Goal: Task Accomplishment & Management: Complete application form

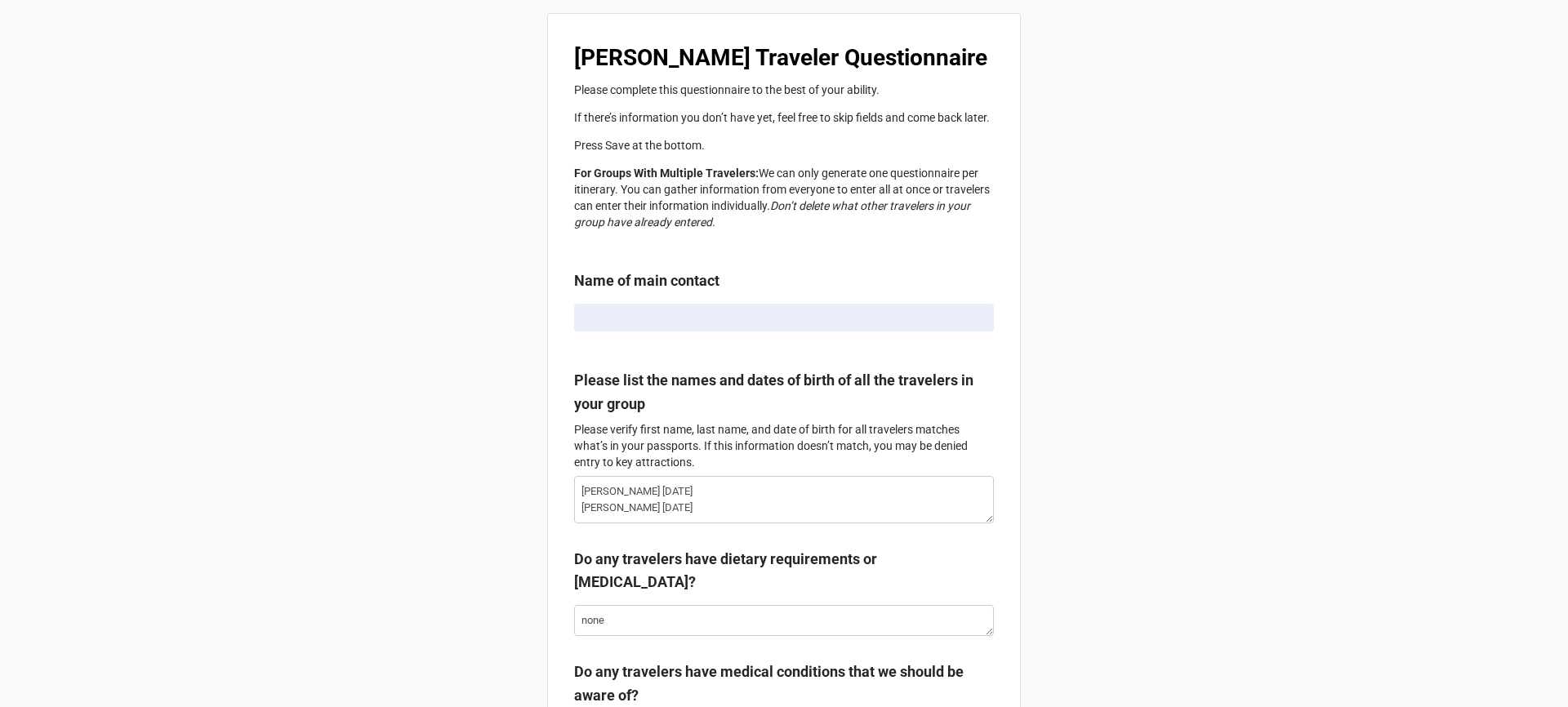
radio input "true"
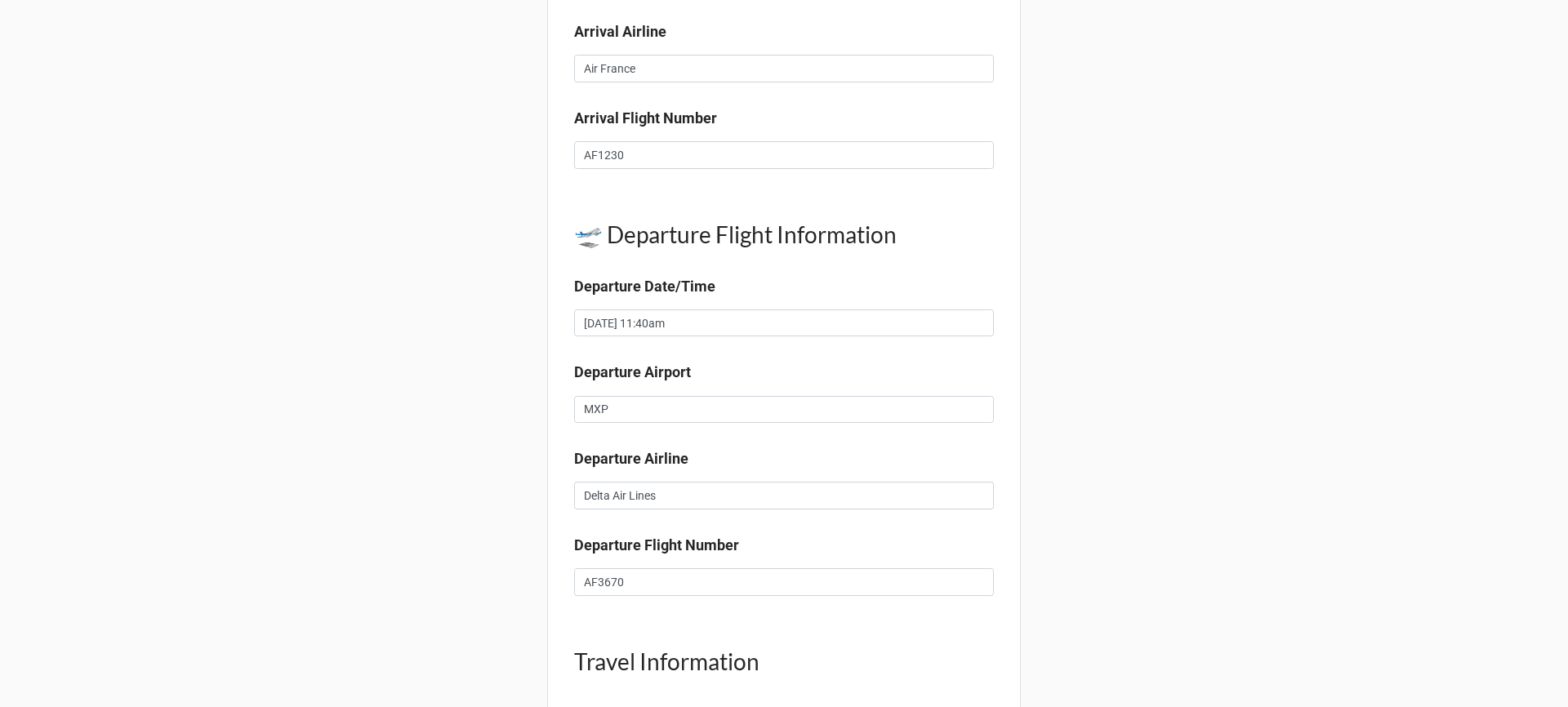
type textarea "x"
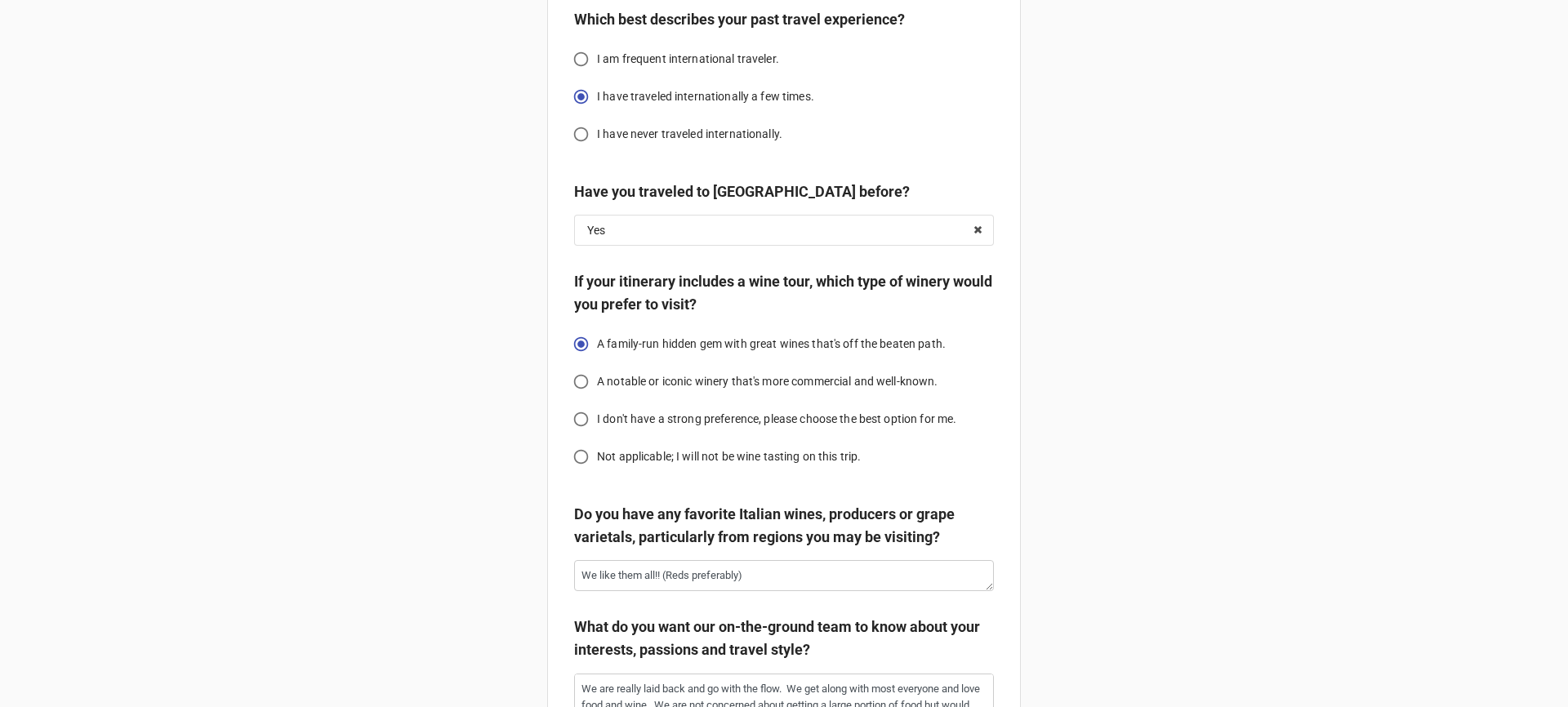
scroll to position [2724, 0]
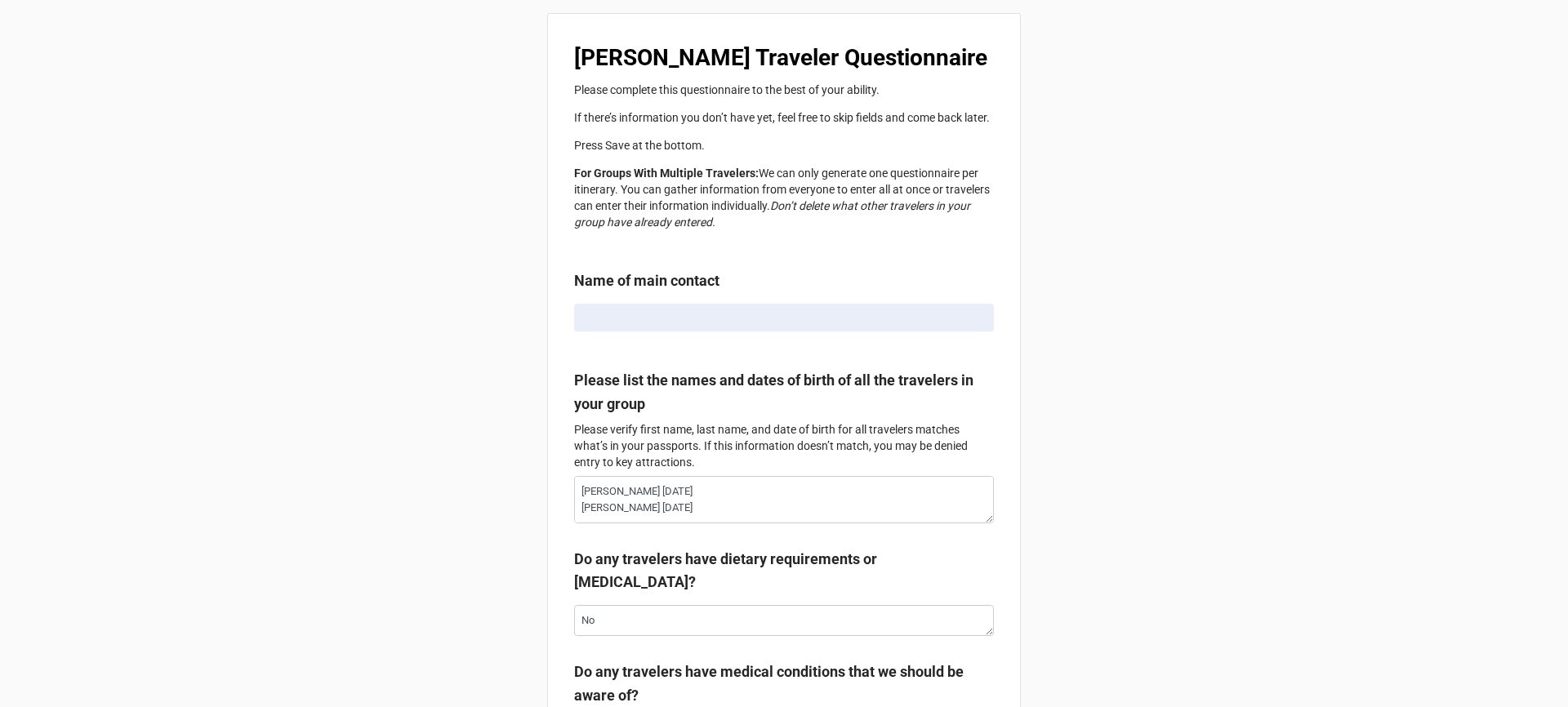
radio input "true"
type textarea "x"
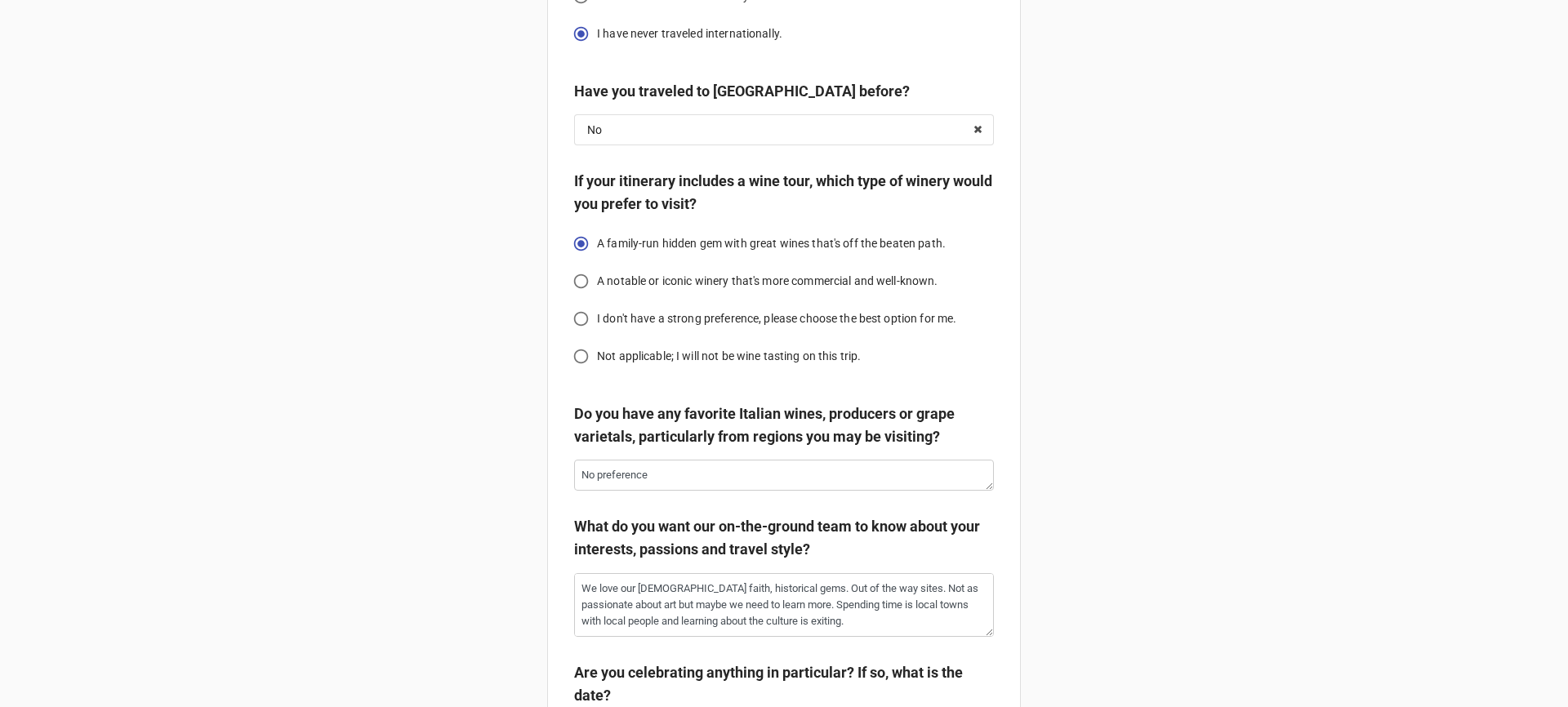
scroll to position [2715, 0]
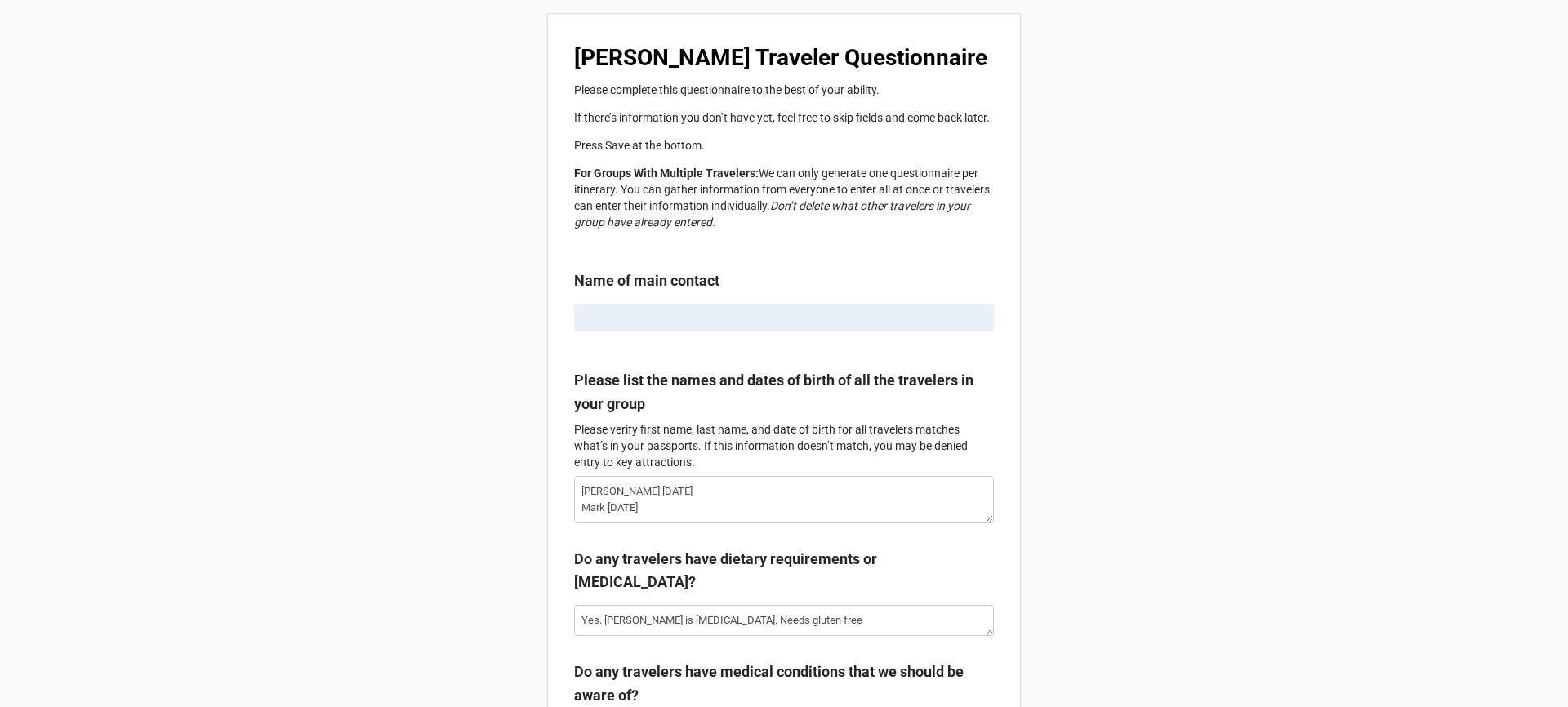
type textarea "x"
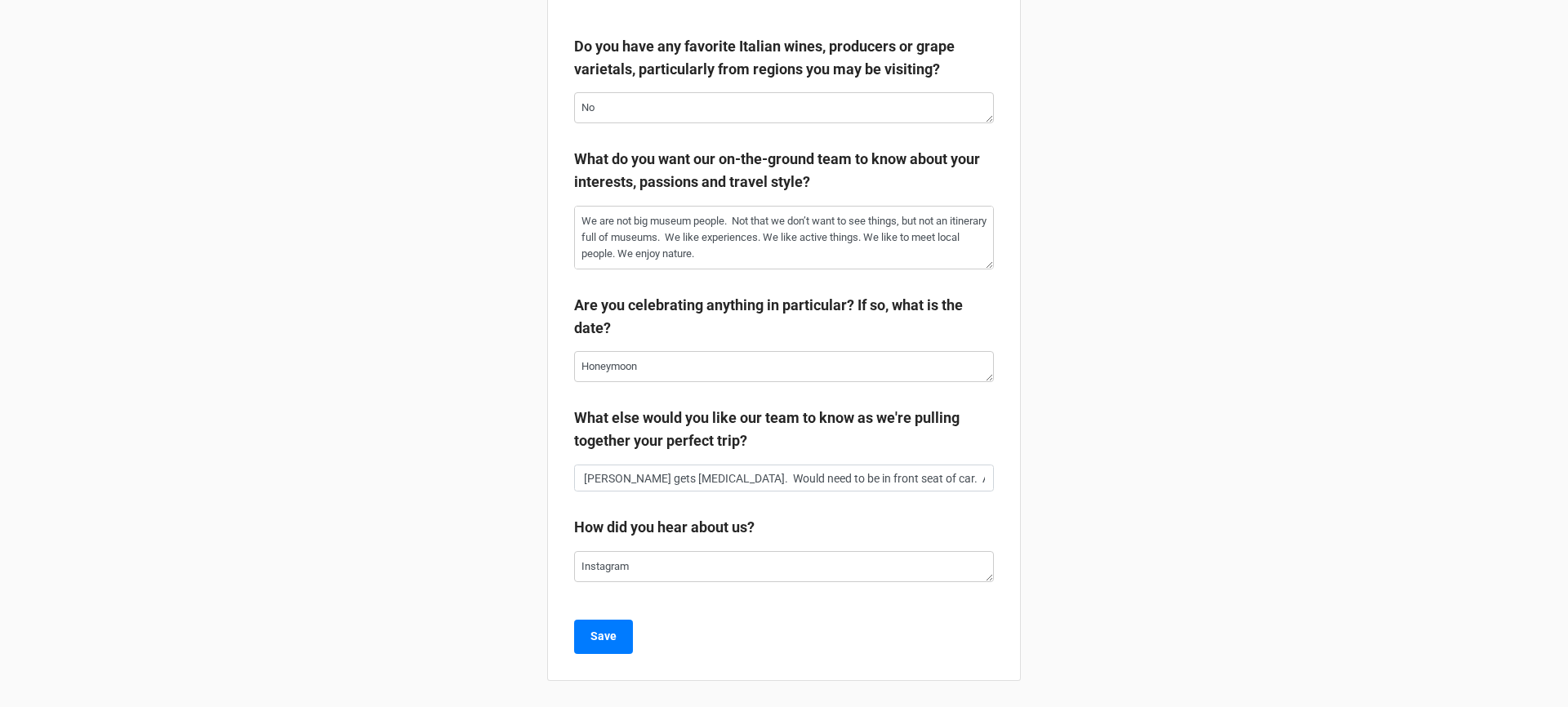
scroll to position [3105, 0]
click at [630, 490] on input "Karen gets motion sickness. Would need to be in front seat of car. Also for boa…" at bounding box center [784, 478] width 420 height 27
drag, startPoint x: 630, startPoint y: 490, endPoint x: 986, endPoint y: 485, distance: 356.0
click at [986, 485] on input "Karen gets motion sickness. Would need to be in front seat of car. Also for boa…" at bounding box center [784, 478] width 420 height 27
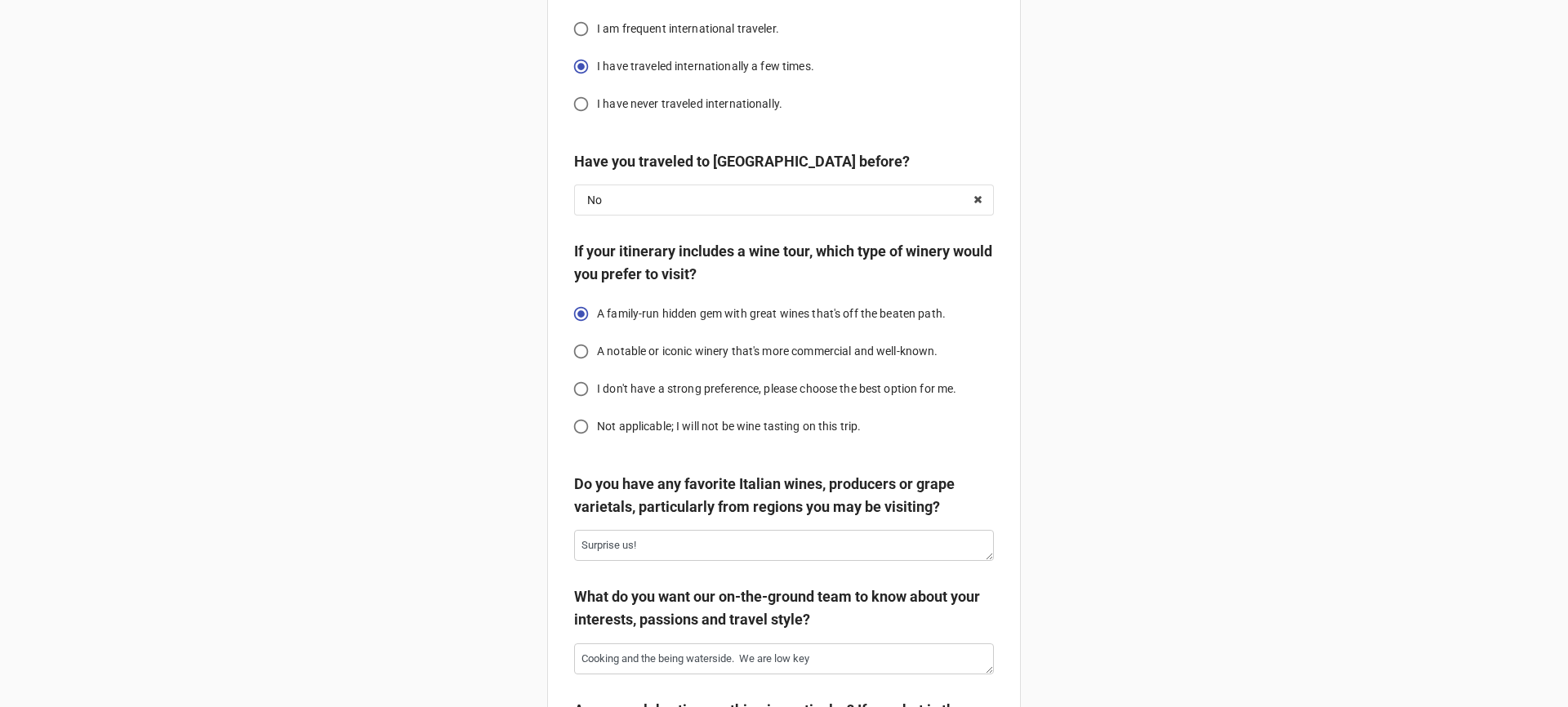
type textarea "x"
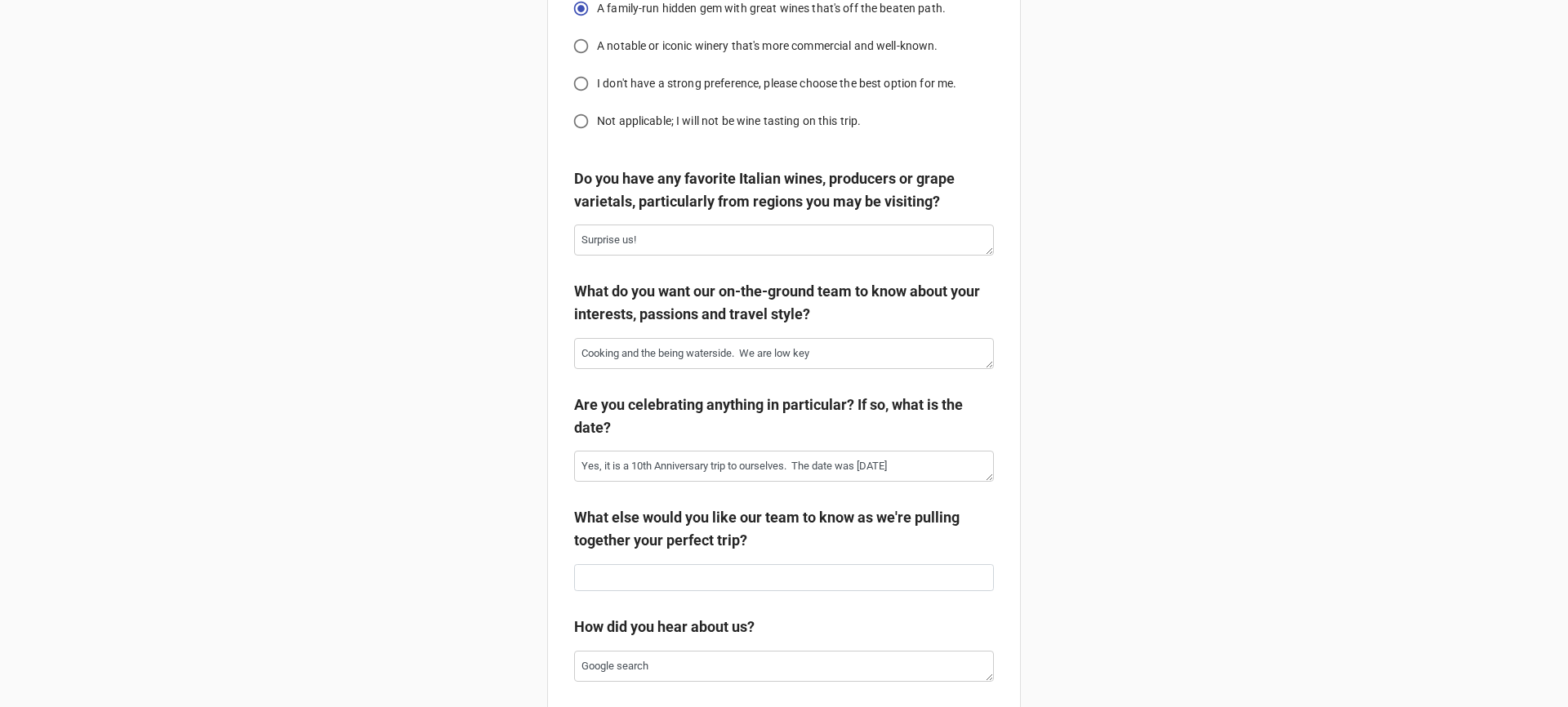
scroll to position [3094, 0]
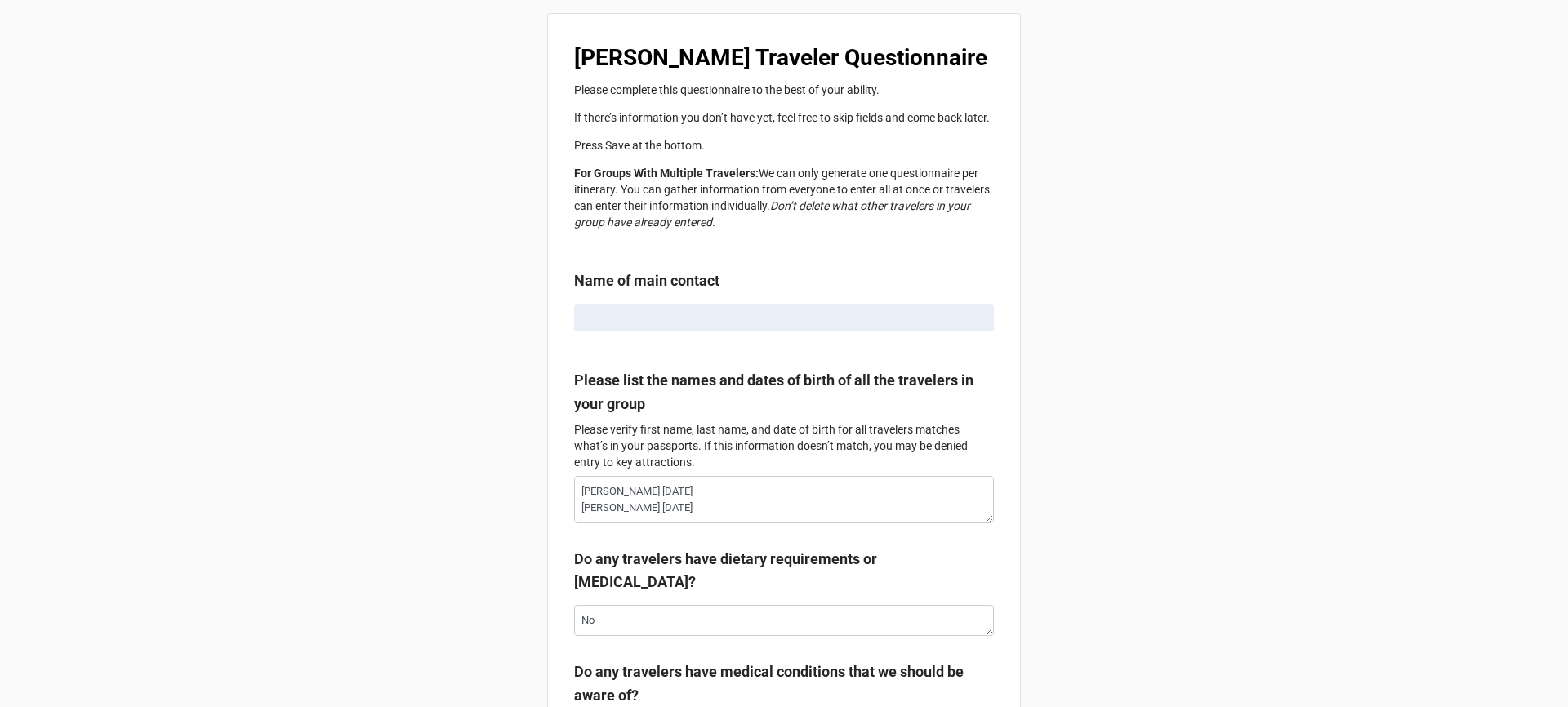
radio input "true"
type textarea "x"
radio input "true"
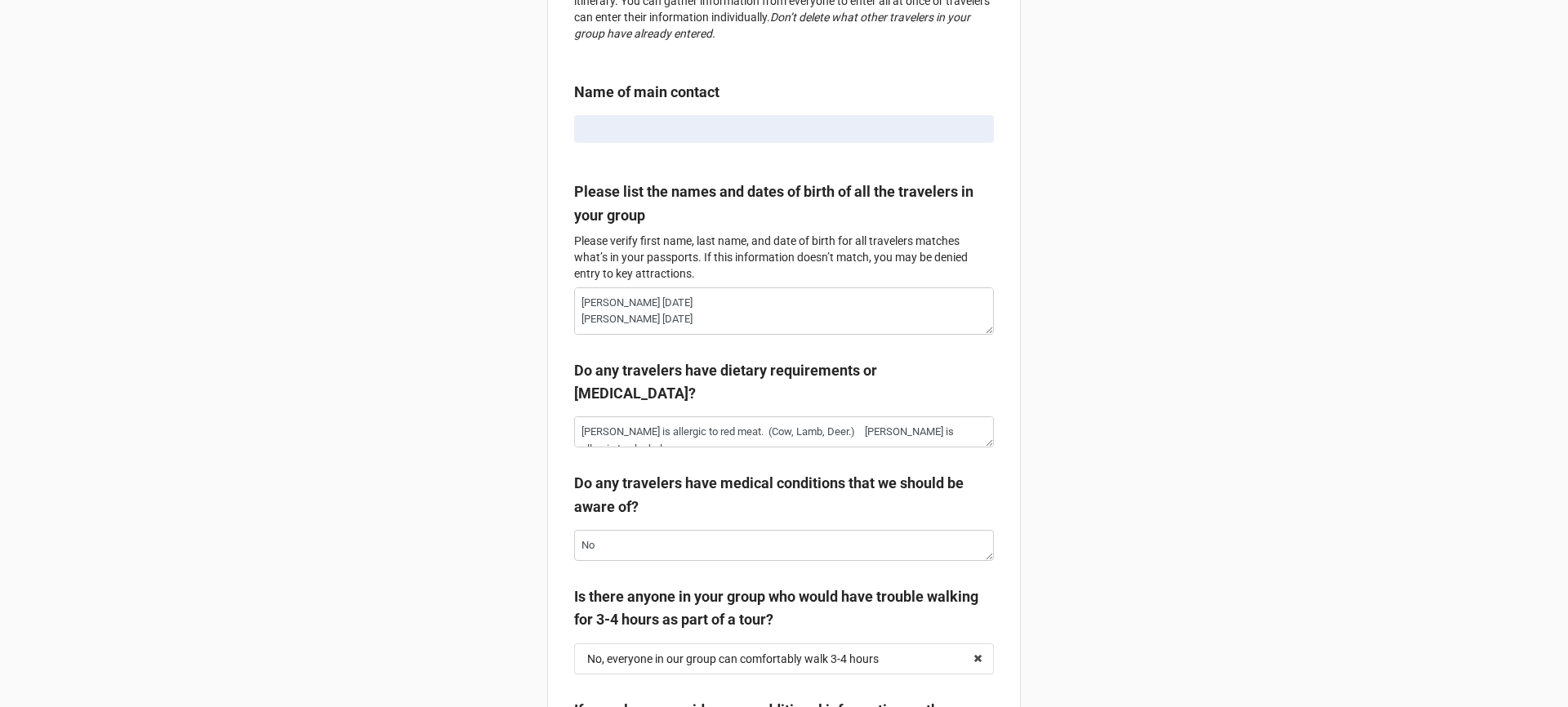
type textarea "x"
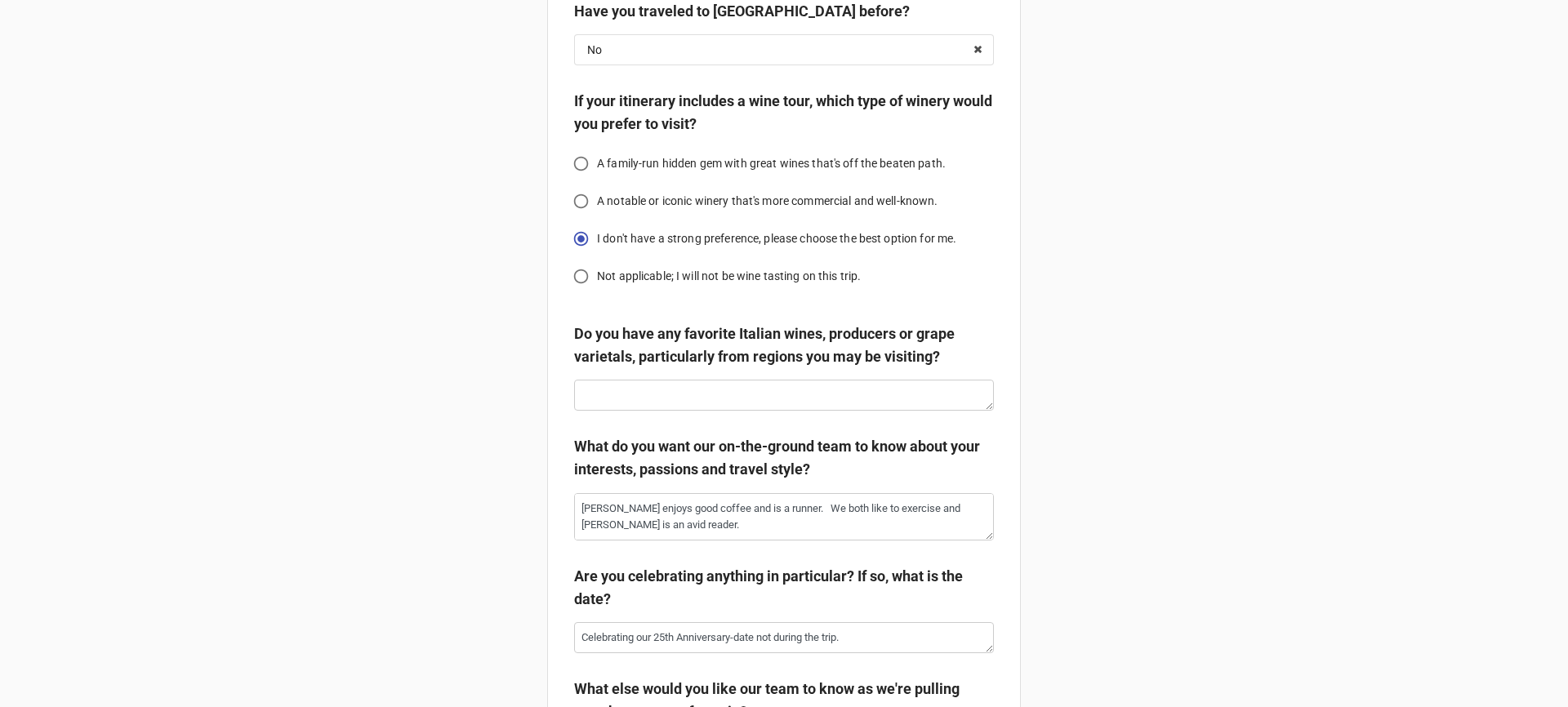
scroll to position [2820, 0]
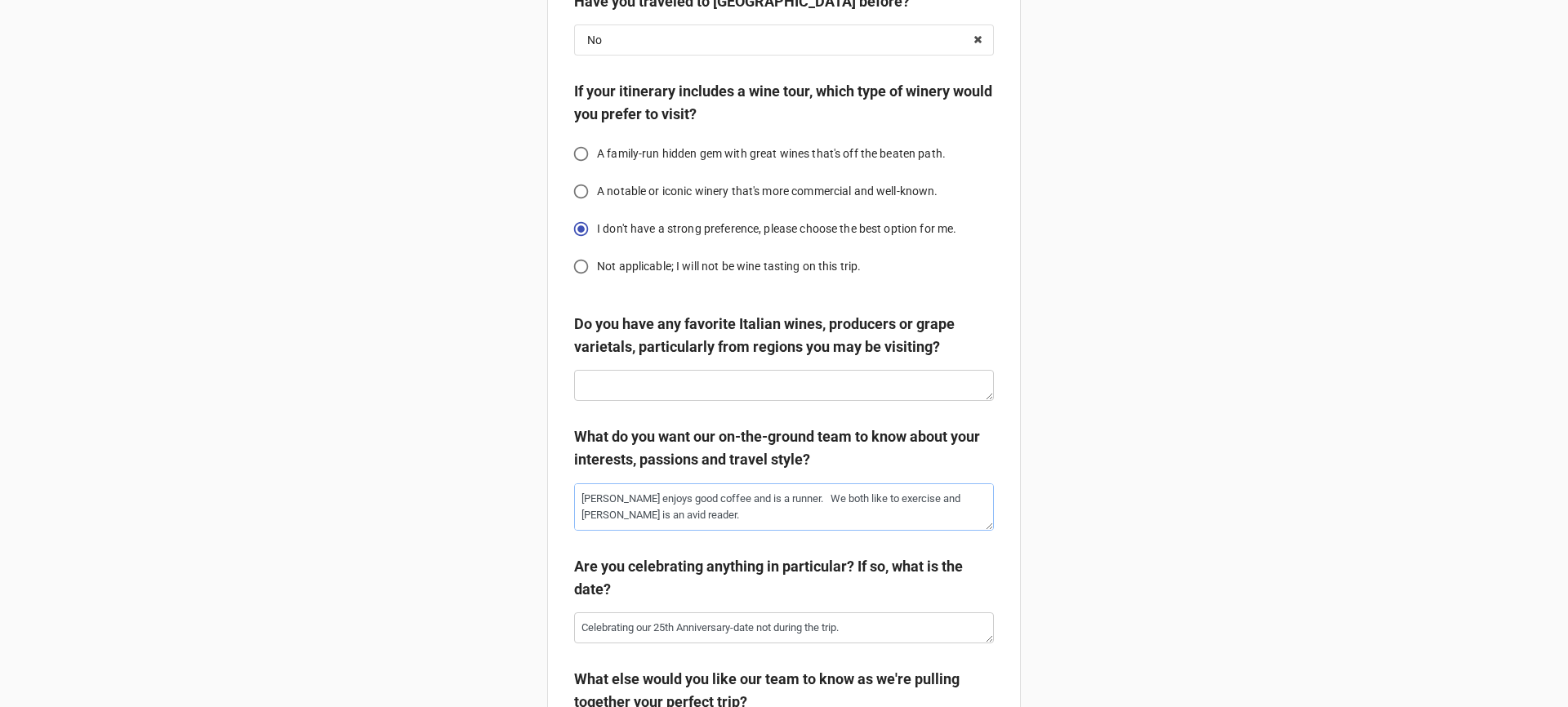
click at [667, 517] on textarea "[PERSON_NAME] enjoys good coffee and is a runner. We both like to exercise and …" at bounding box center [784, 507] width 420 height 48
drag, startPoint x: 667, startPoint y: 517, endPoint x: 674, endPoint y: 525, distance: 10.6
click at [674, 525] on textarea "[PERSON_NAME] enjoys good coffee and is a runner. We both like to exercise and …" at bounding box center [784, 507] width 420 height 48
click at [902, 530] on textarea "[PERSON_NAME] enjoys good coffee and is a runner. We both like to exercise and …" at bounding box center [784, 507] width 420 height 48
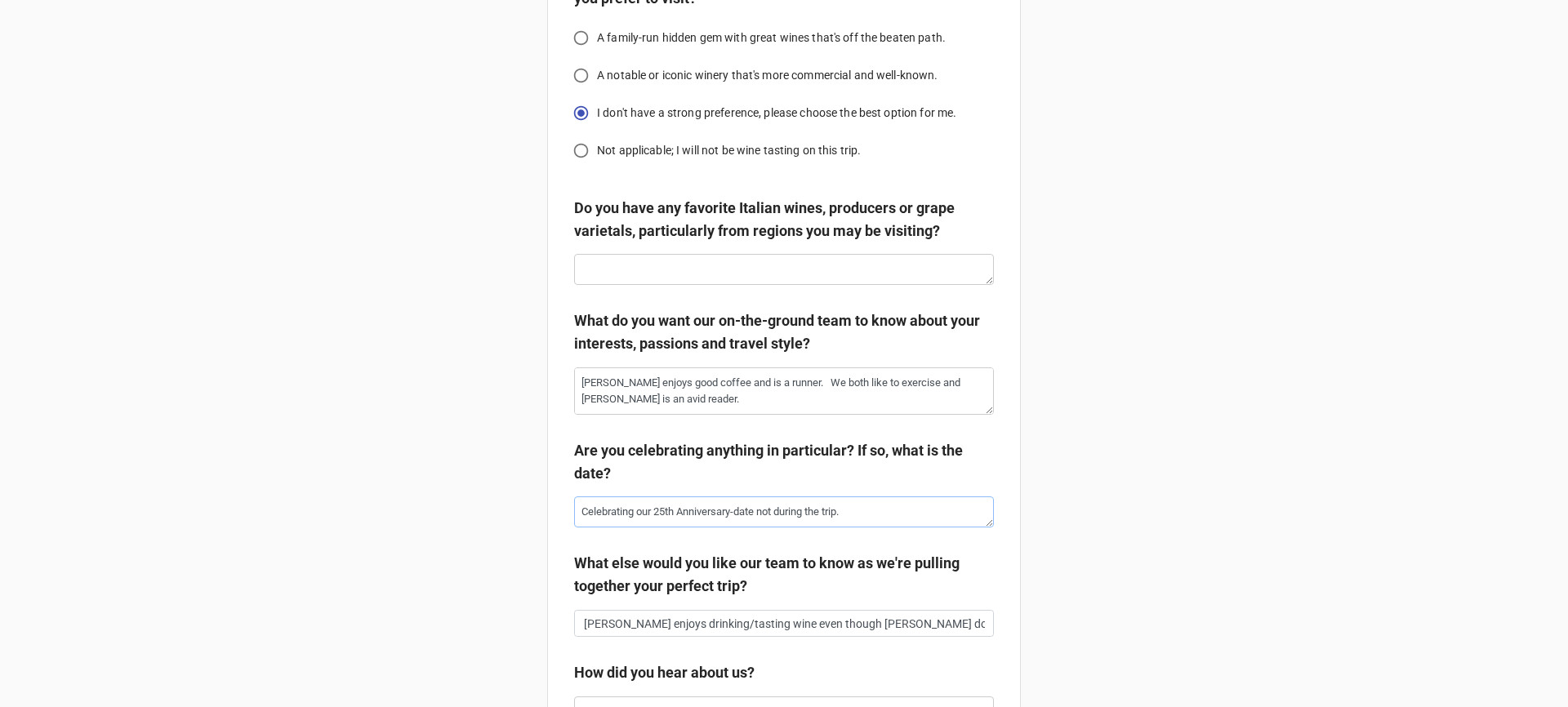
click at [728, 528] on textarea "Celebrating our 25th Anniversary-date not during the trip." at bounding box center [784, 512] width 420 height 31
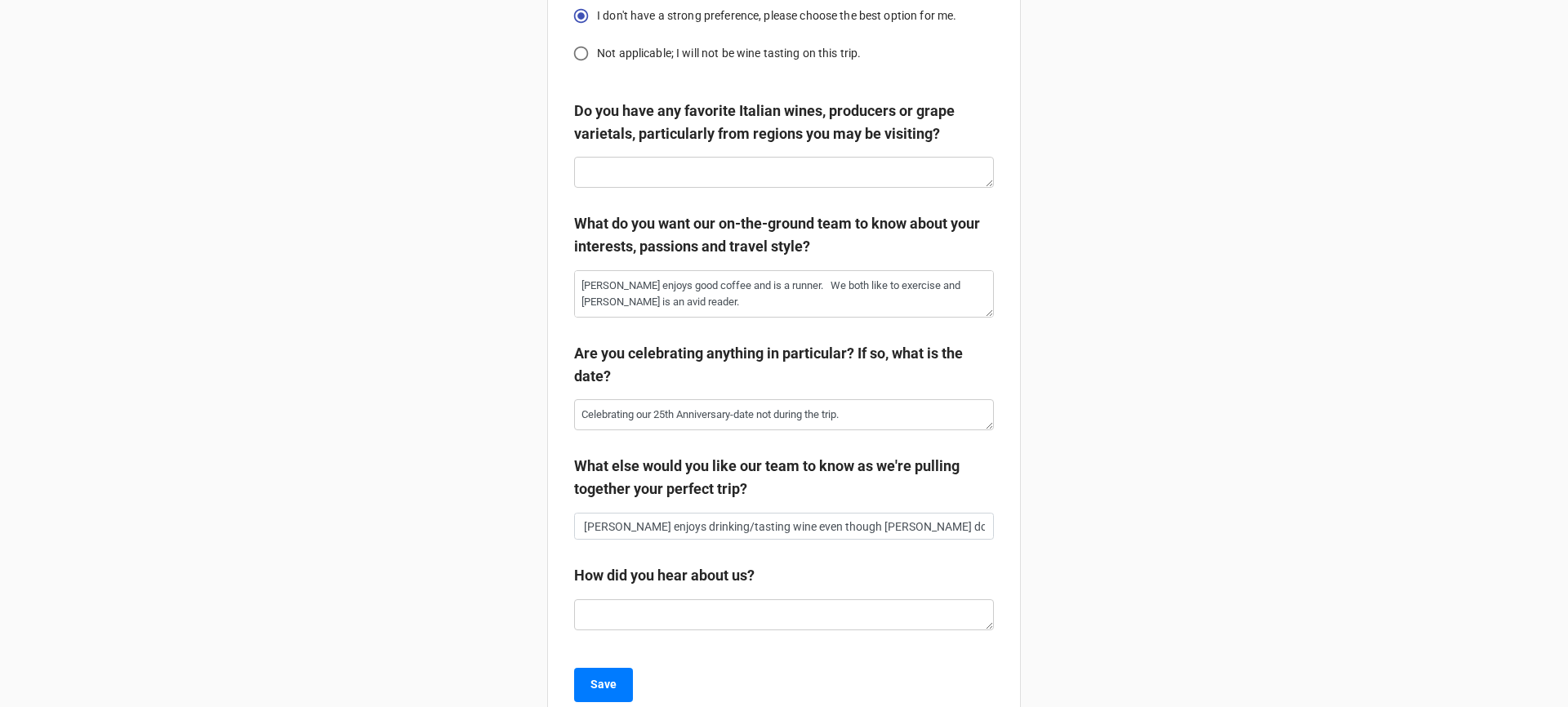
scroll to position [3043, 0]
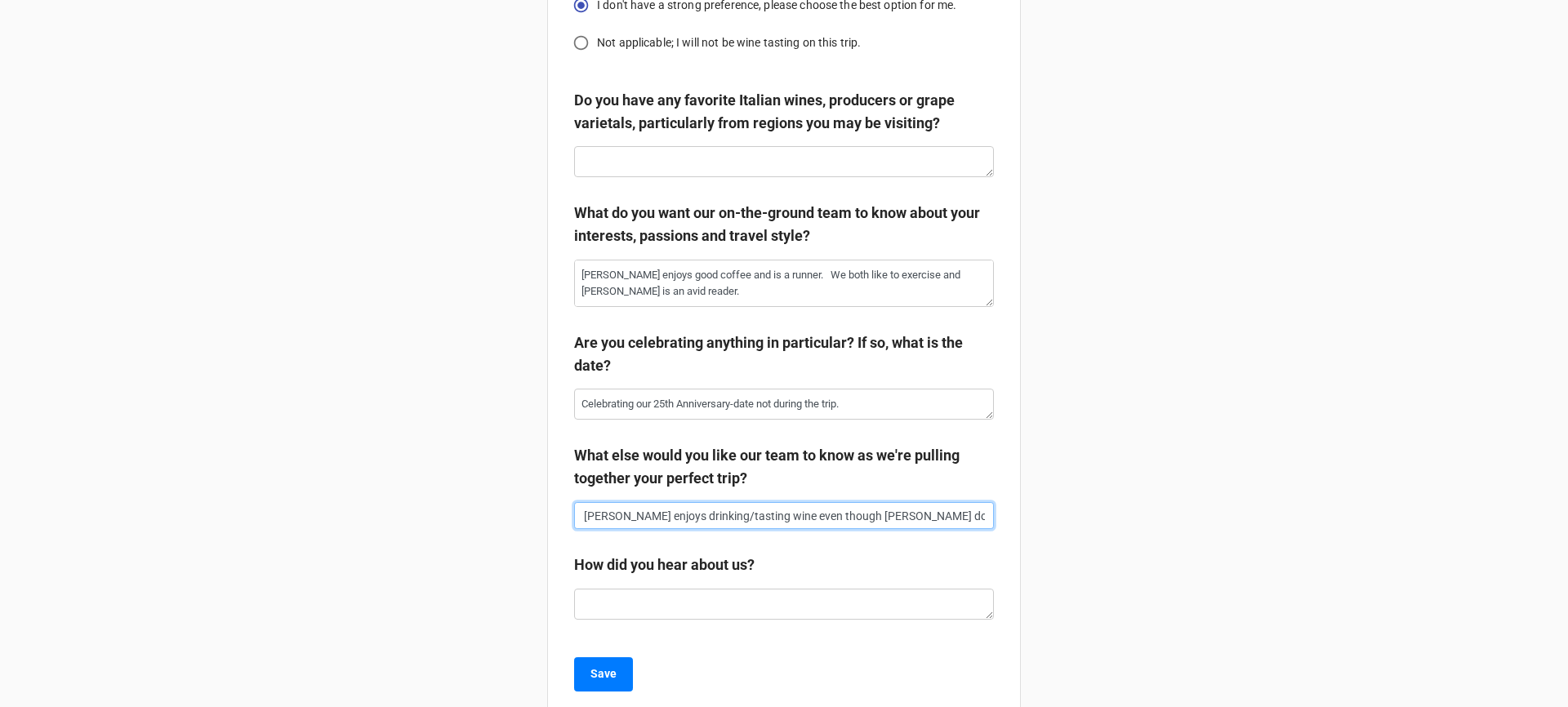
click at [785, 529] on input "[PERSON_NAME] enjoys drinking/tasting wine even though [PERSON_NAME] does not." at bounding box center [784, 516] width 420 height 27
click at [782, 529] on input "[PERSON_NAME] enjoys drinking/tasting wine even though [PERSON_NAME] does not." at bounding box center [784, 516] width 420 height 27
click at [781, 529] on input "[PERSON_NAME] enjoys drinking/tasting wine even though [PERSON_NAME] does not." at bounding box center [784, 516] width 420 height 27
click at [674, 529] on input "Ashley enjoys drinking/tasting wine even though Lance does not." at bounding box center [784, 516] width 420 height 27
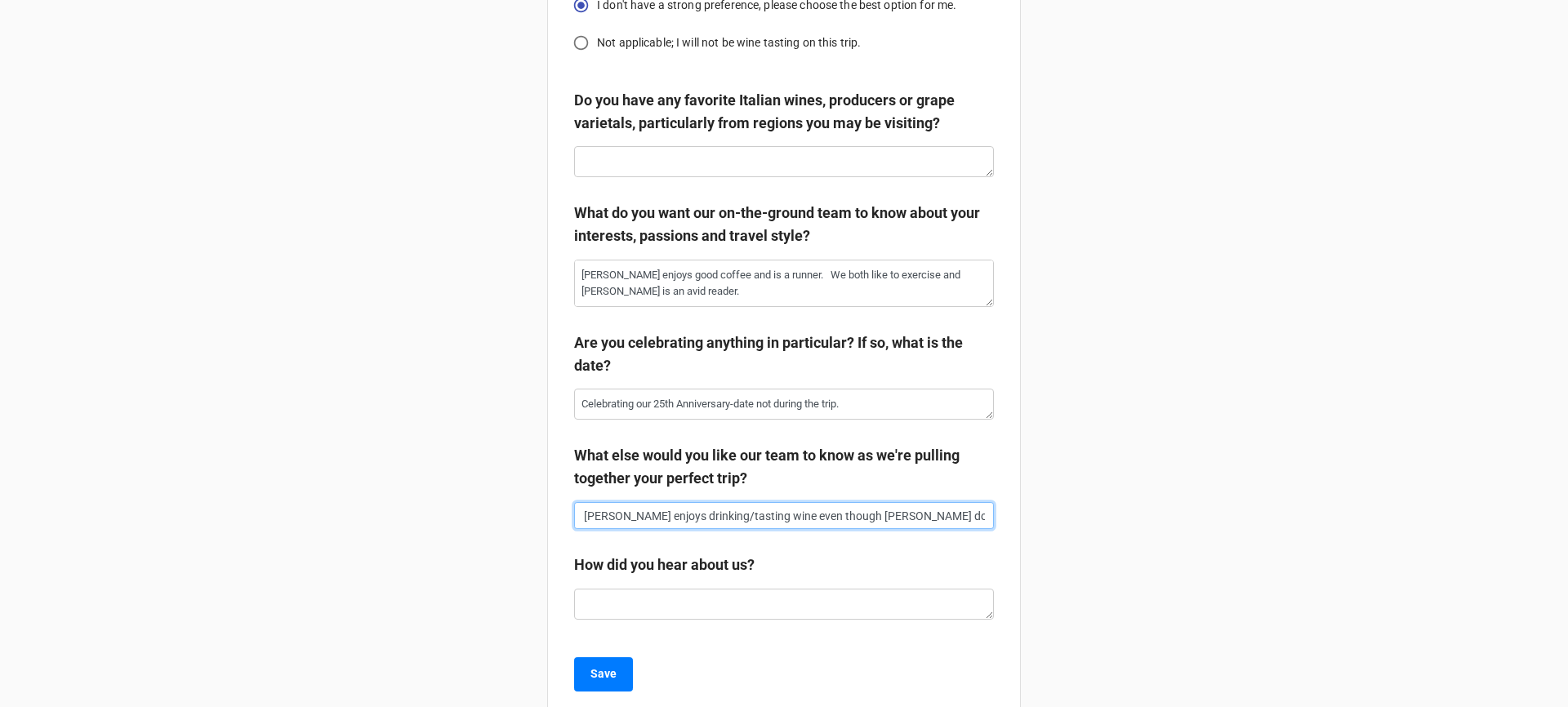
click at [673, 529] on input "Ashley enjoys drinking/tasting wine even though Lance does not." at bounding box center [784, 516] width 420 height 27
click at [579, 466] on label "What else would you like our team to know as we're pulling together your perfec…" at bounding box center [784, 467] width 420 height 47
click at [578, 468] on label "What else would you like our team to know as we're pulling together your perfec…" at bounding box center [784, 467] width 420 height 47
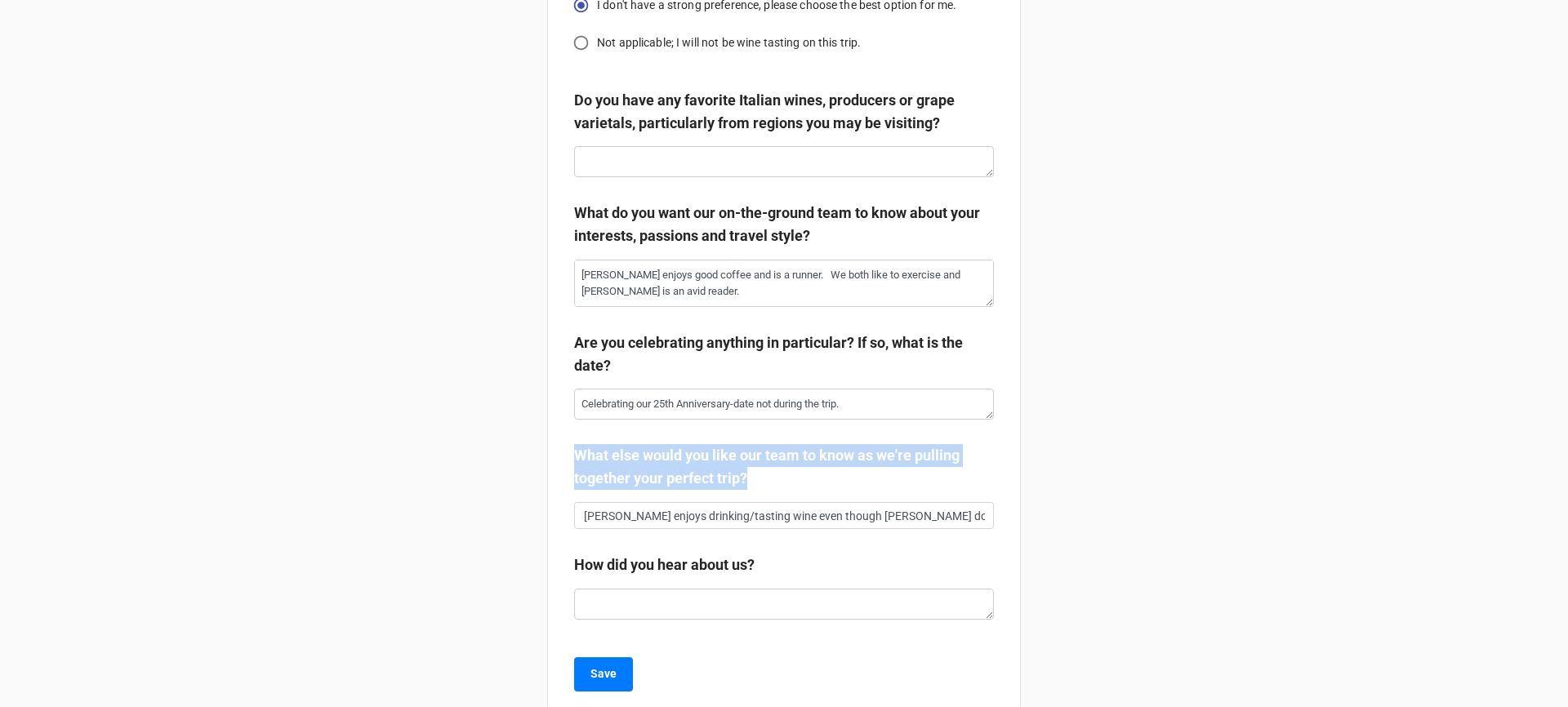
drag, startPoint x: 578, startPoint y: 468, endPoint x: 910, endPoint y: 537, distance: 339.1
click at [910, 529] on div "What else would you like our team to know as we're pulling together your perfec…" at bounding box center [784, 486] width 420 height 85
copy b "What else would you like our team to know as we're pulling together your perfec…"
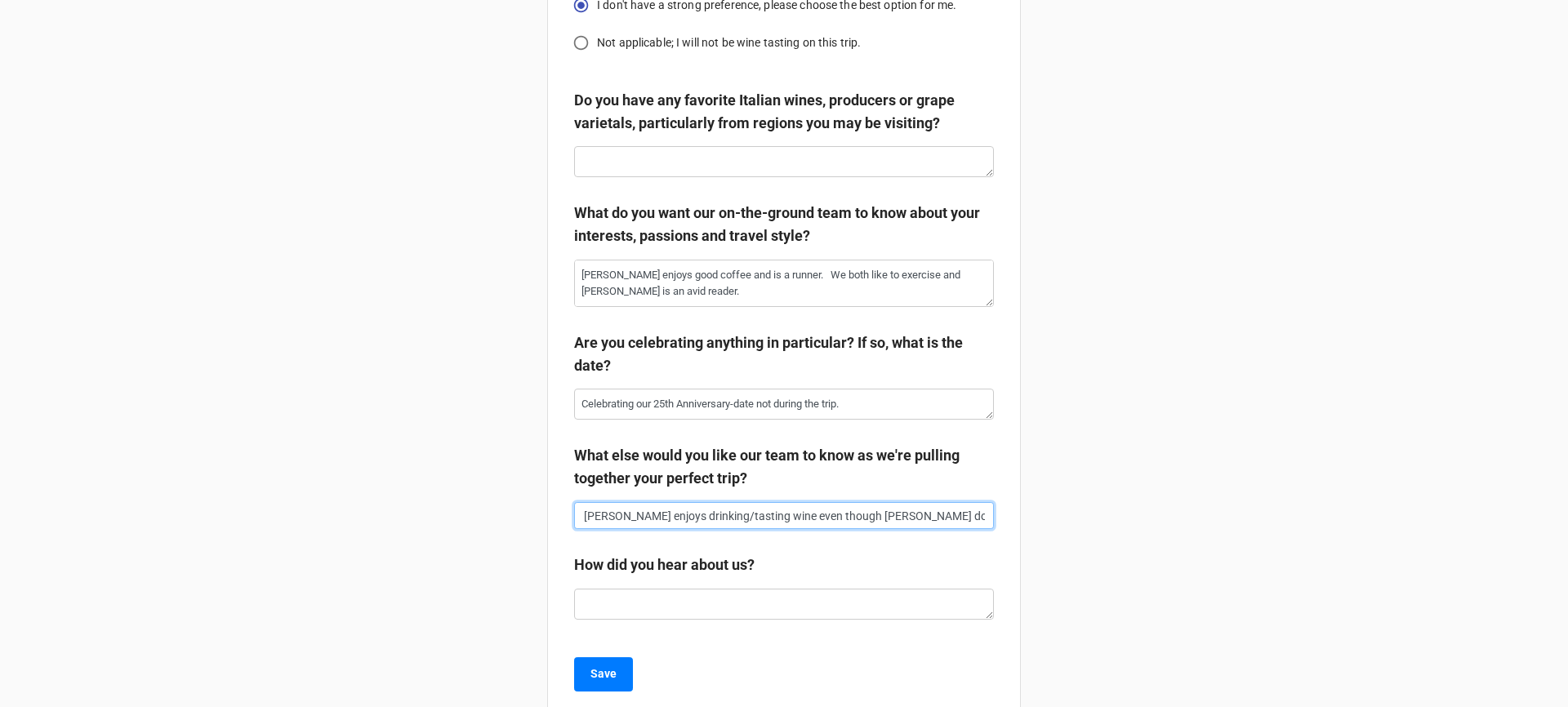
click at [728, 517] on input "Ashley enjoys drinking/tasting wine even though Lance does not." at bounding box center [784, 516] width 420 height 27
click at [725, 529] on input "Ashley enjoys drinking/tasting wine even though Lance does not." at bounding box center [784, 516] width 420 height 27
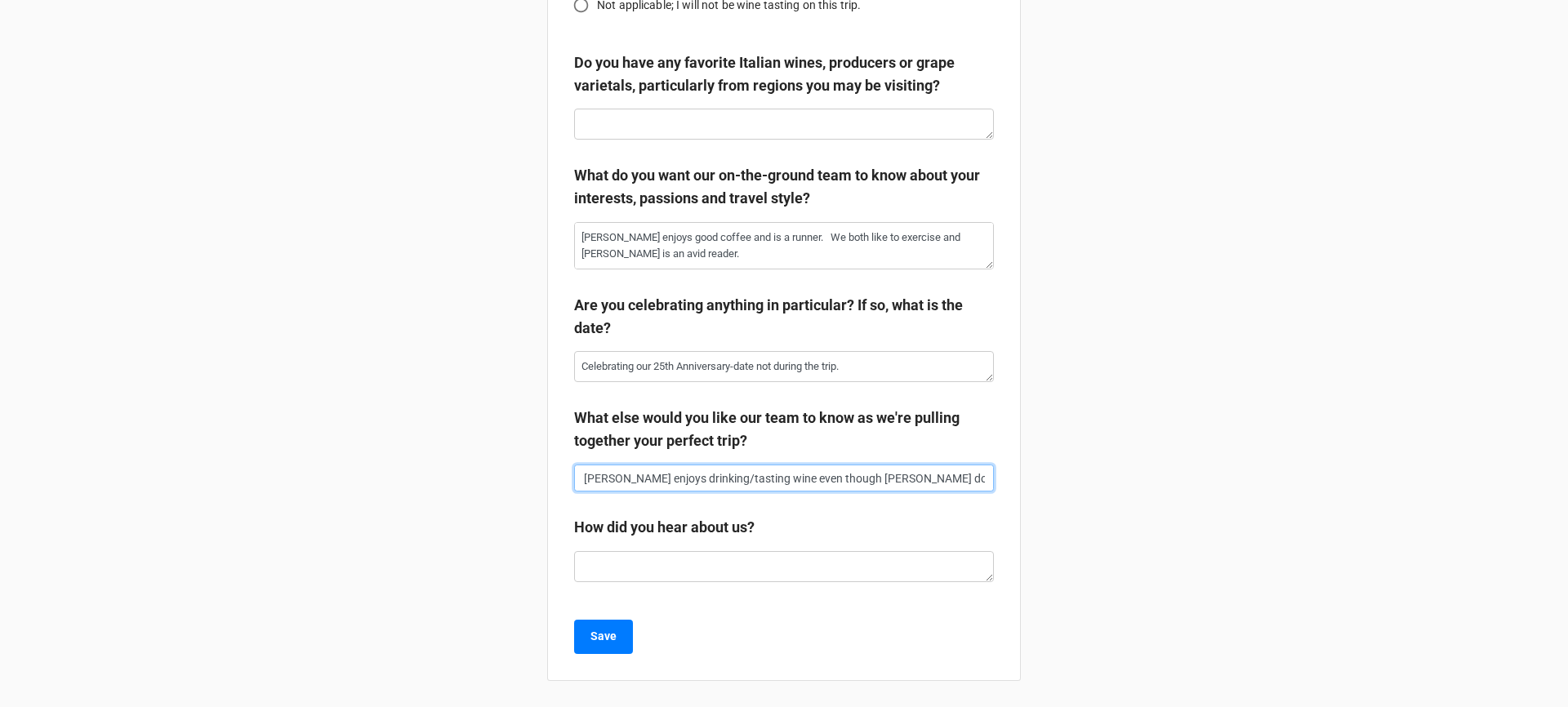
scroll to position [3089, 0]
click at [972, 484] on input "Ashley enjoys drinking/tasting wine even though Lance does not." at bounding box center [784, 478] width 420 height 27
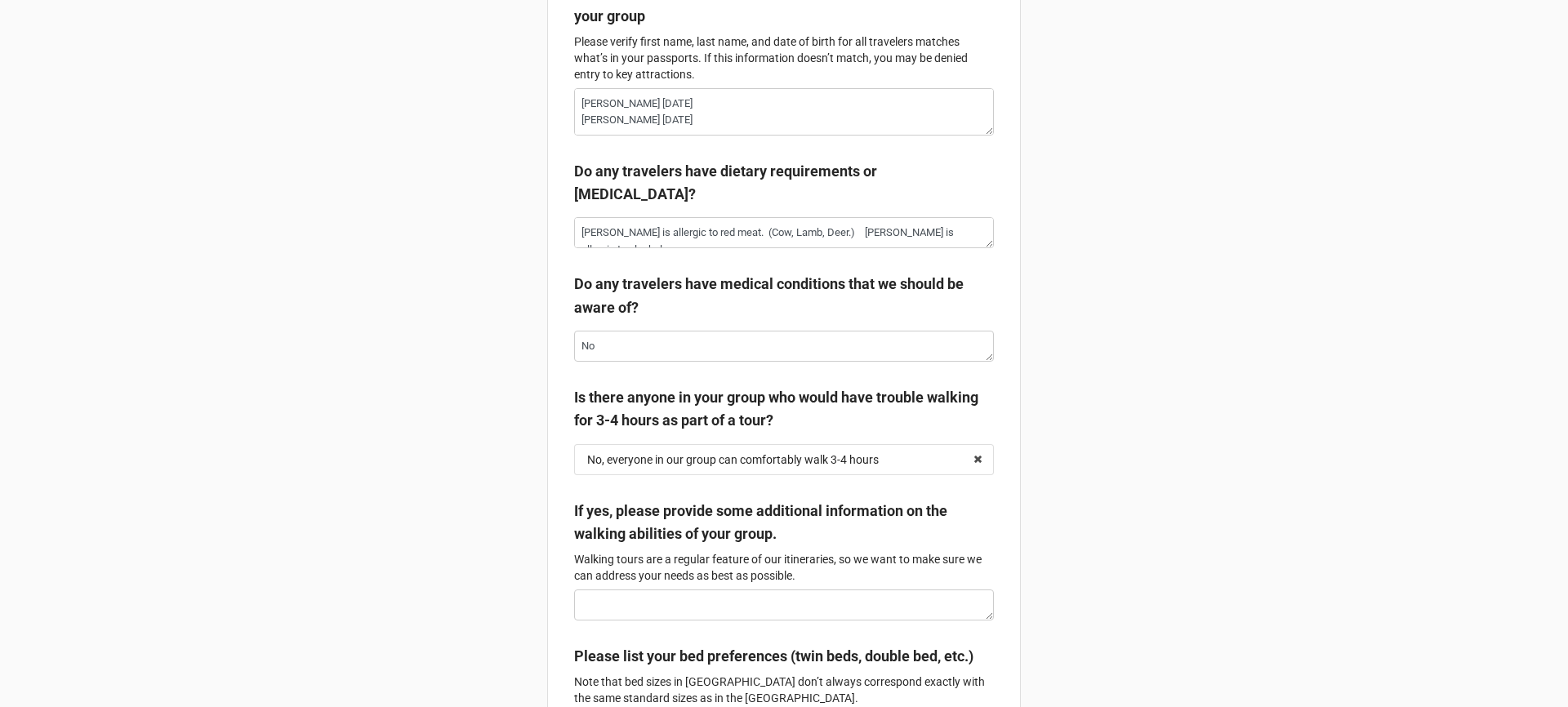
scroll to position [355, 0]
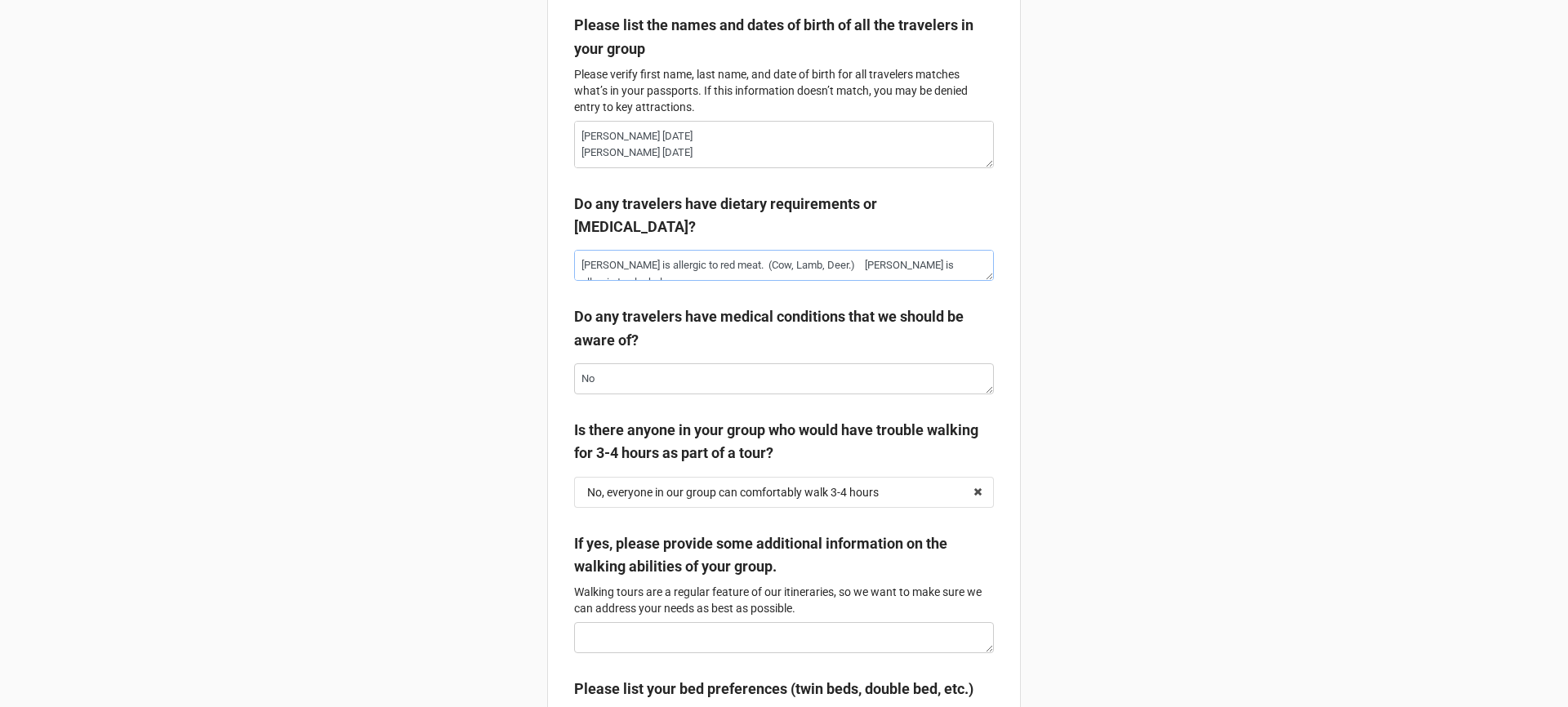
click at [629, 266] on textarea "Ashley is allergic to red meat. (Cow, Lamb, Deer.) Lance is allergic to alcohol." at bounding box center [784, 266] width 420 height 31
click at [918, 275] on textarea "Ashley is allergic to red meat. (Cow, Lamb, Deer.) Lance is allergic to alcohol." at bounding box center [784, 266] width 420 height 31
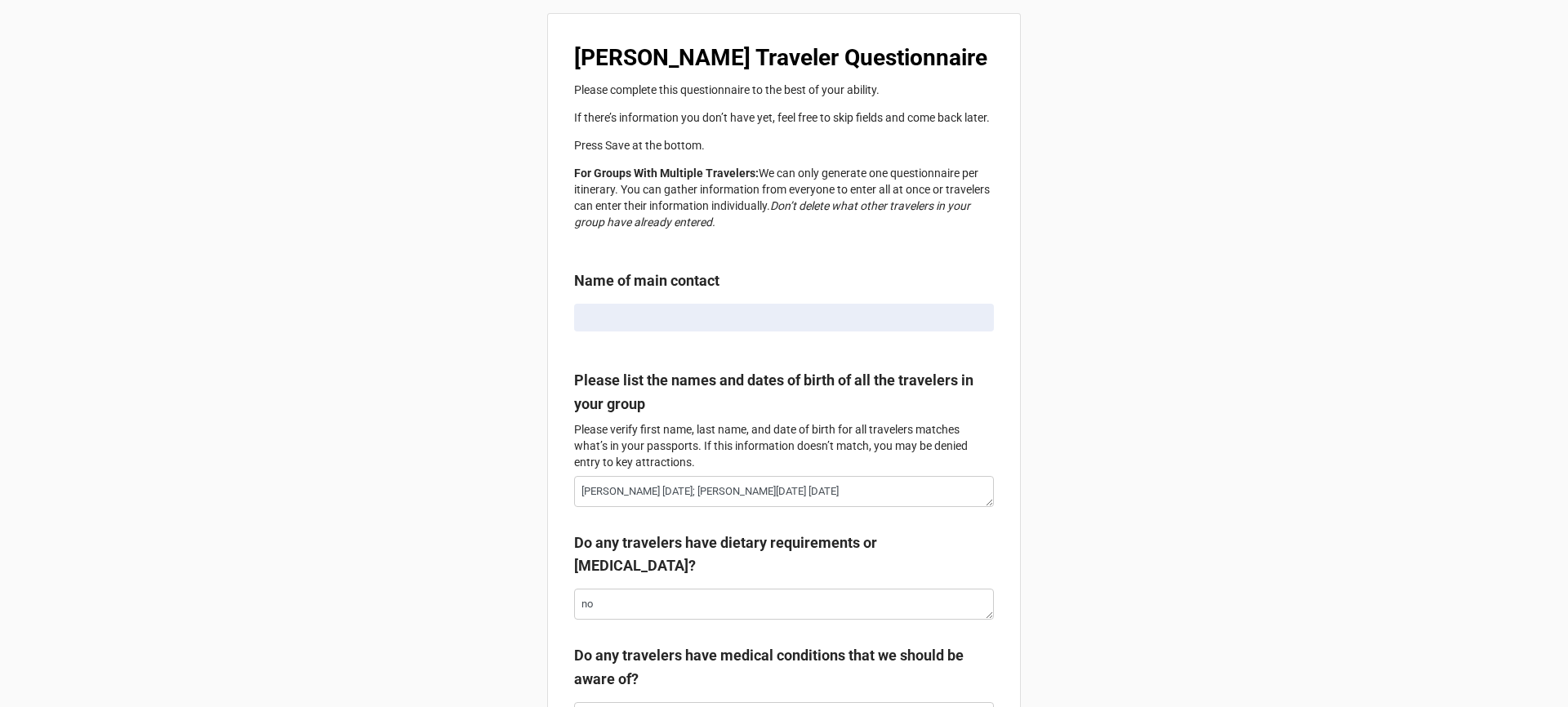
radio input "true"
type textarea "x"
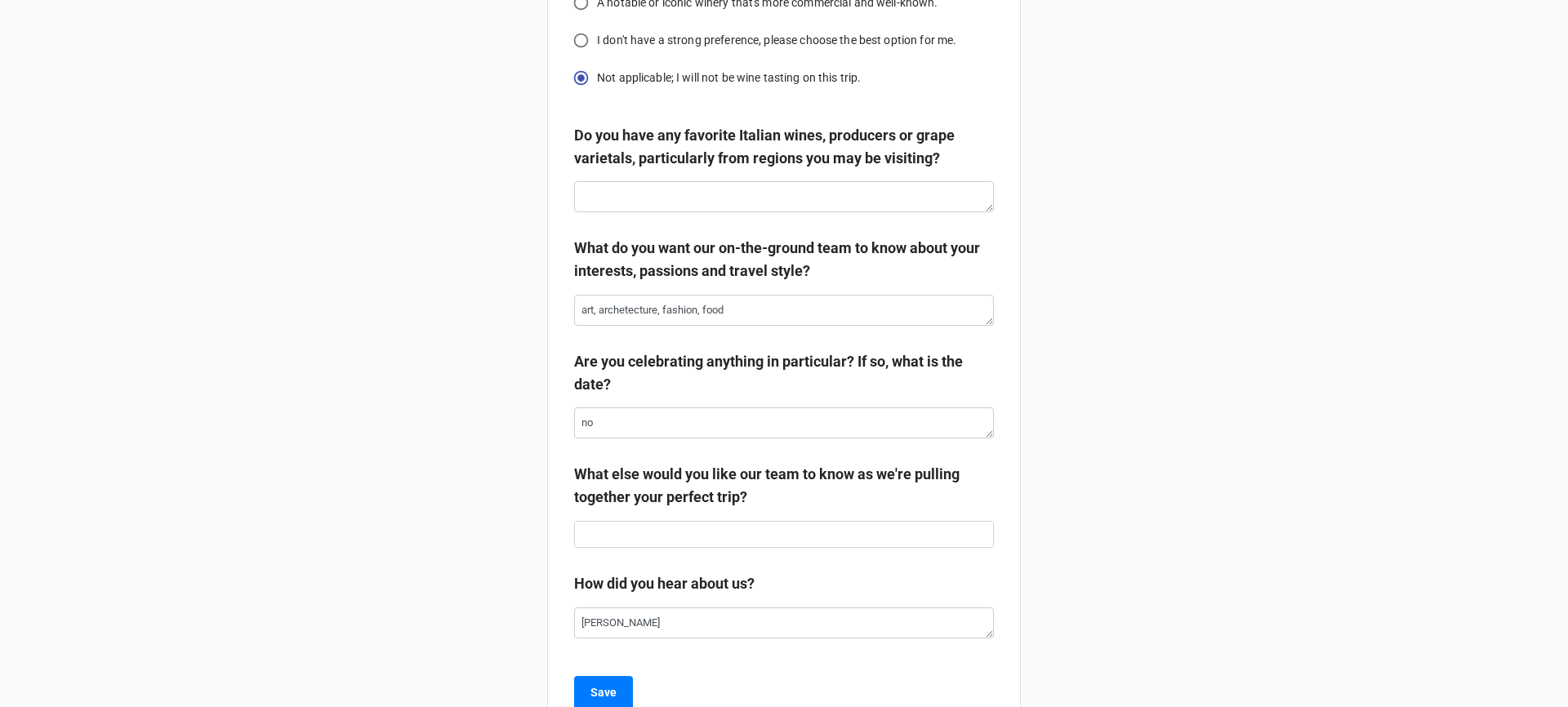
scroll to position [3061, 0]
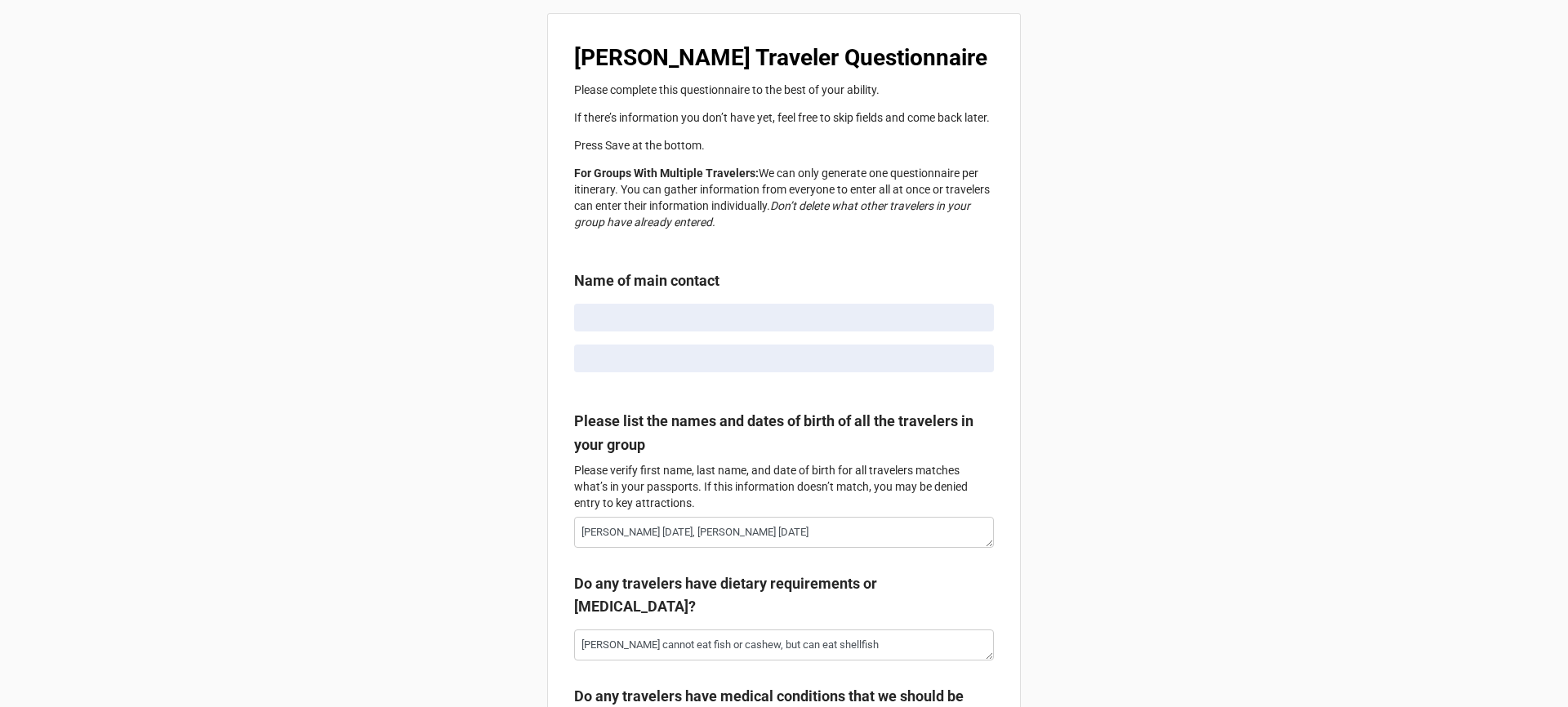
radio input "true"
type textarea "x"
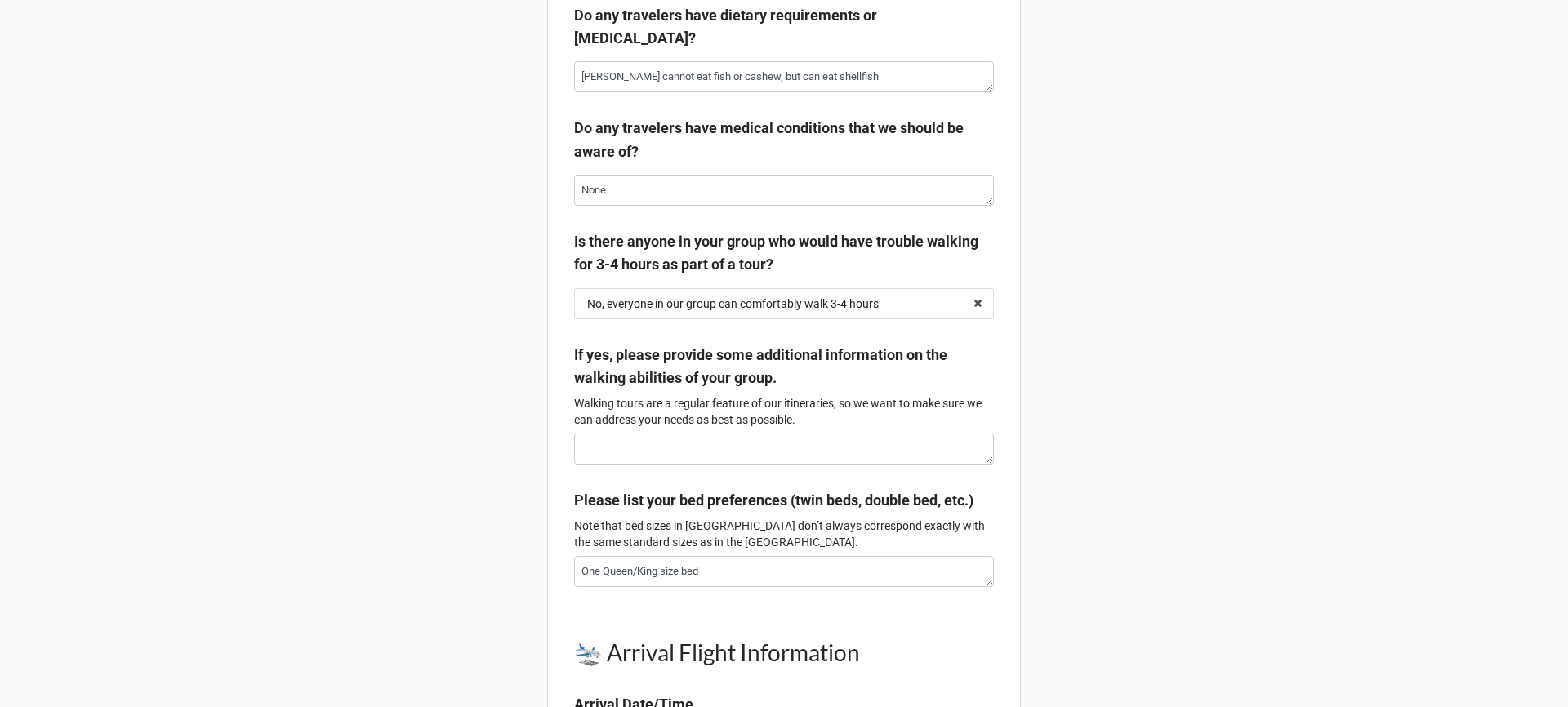
scroll to position [603, 0]
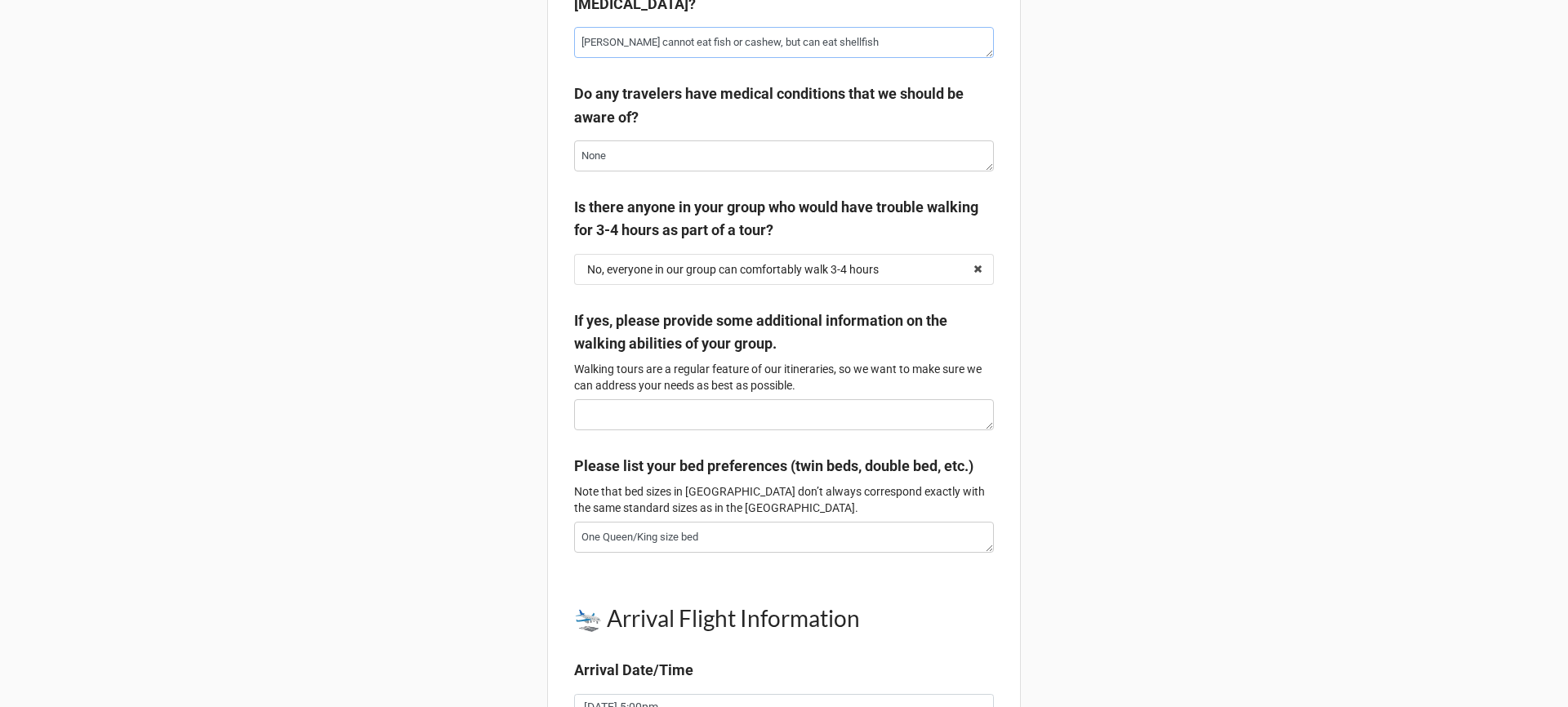
click at [663, 49] on textarea "William cannot eat fish or cashew, but can eat shellfish" at bounding box center [784, 42] width 420 height 31
drag, startPoint x: 663, startPoint y: 49, endPoint x: 808, endPoint y: 56, distance: 145.2
click at [808, 56] on textarea "William cannot eat fish or cashew, but can eat shellfish" at bounding box center [784, 42] width 420 height 31
click at [838, 71] on div "Do any travelers have dietary requirements or food allergies? William cannot ea…" at bounding box center [784, 20] width 420 height 101
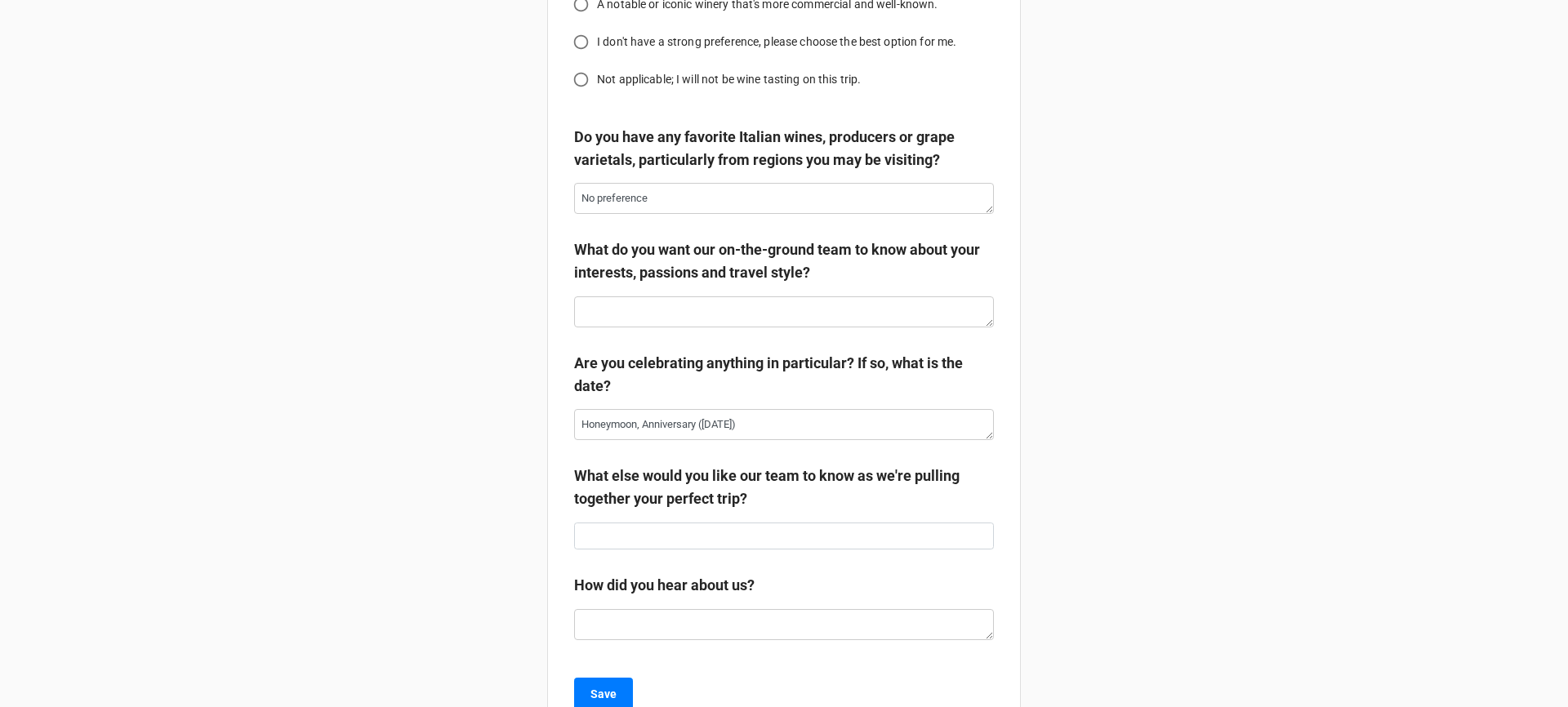
scroll to position [3085, 0]
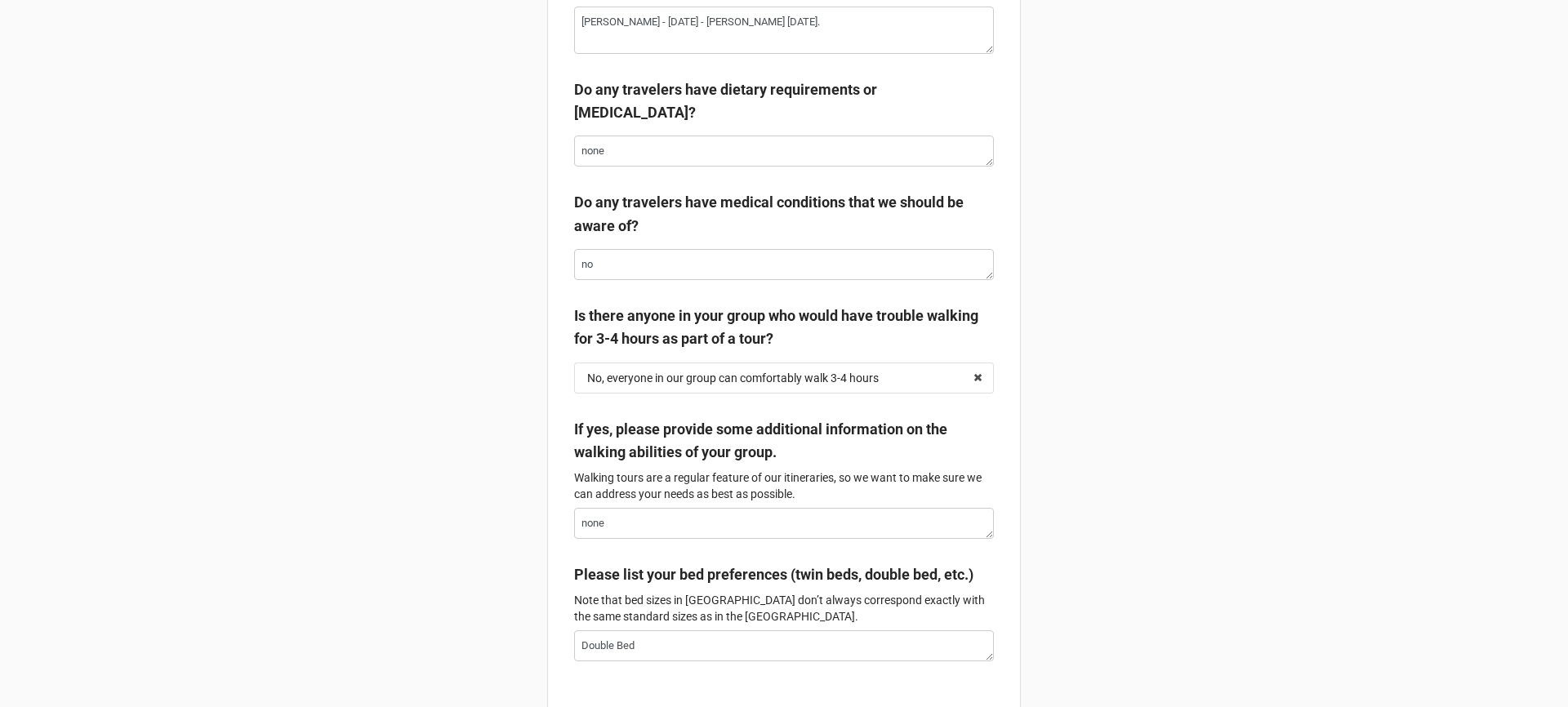
type textarea "x"
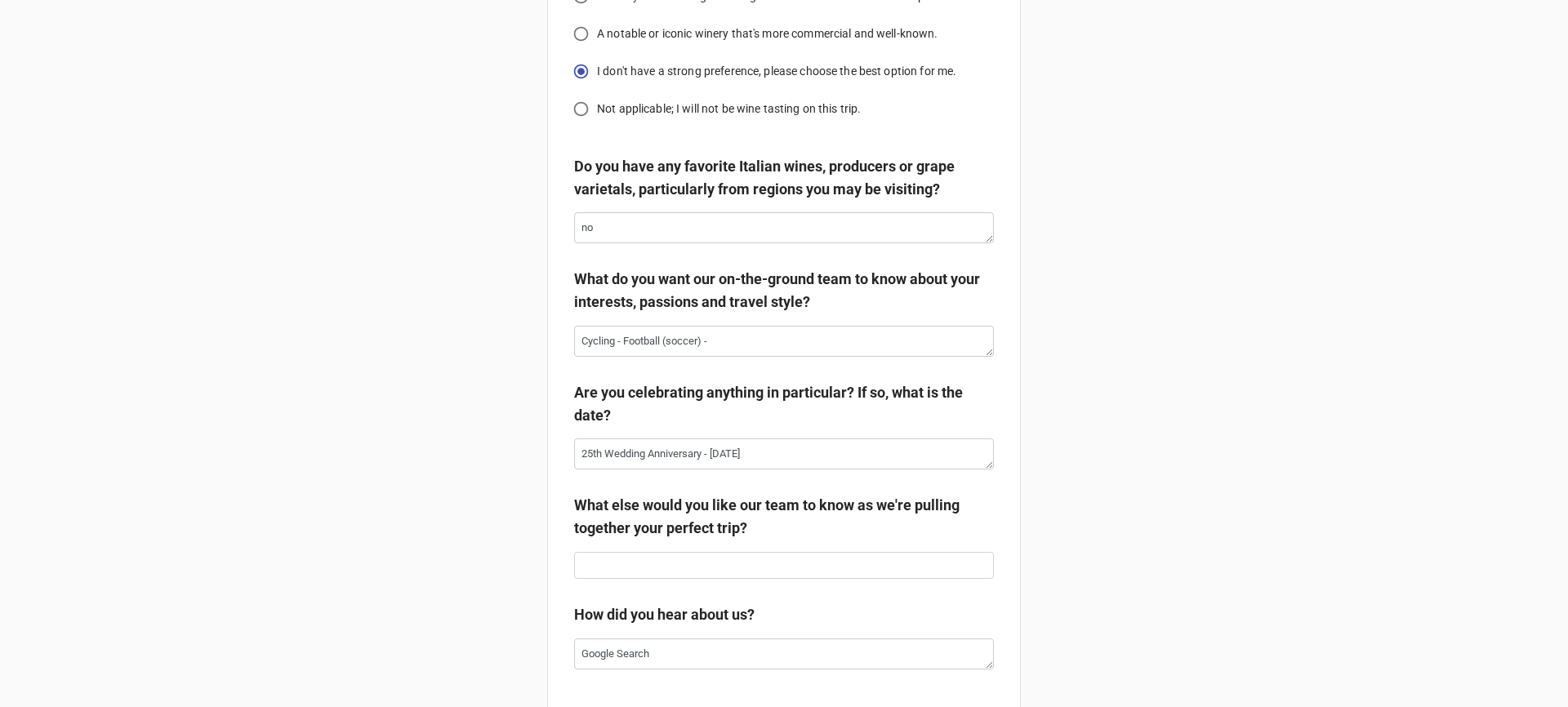
scroll to position [3077, 0]
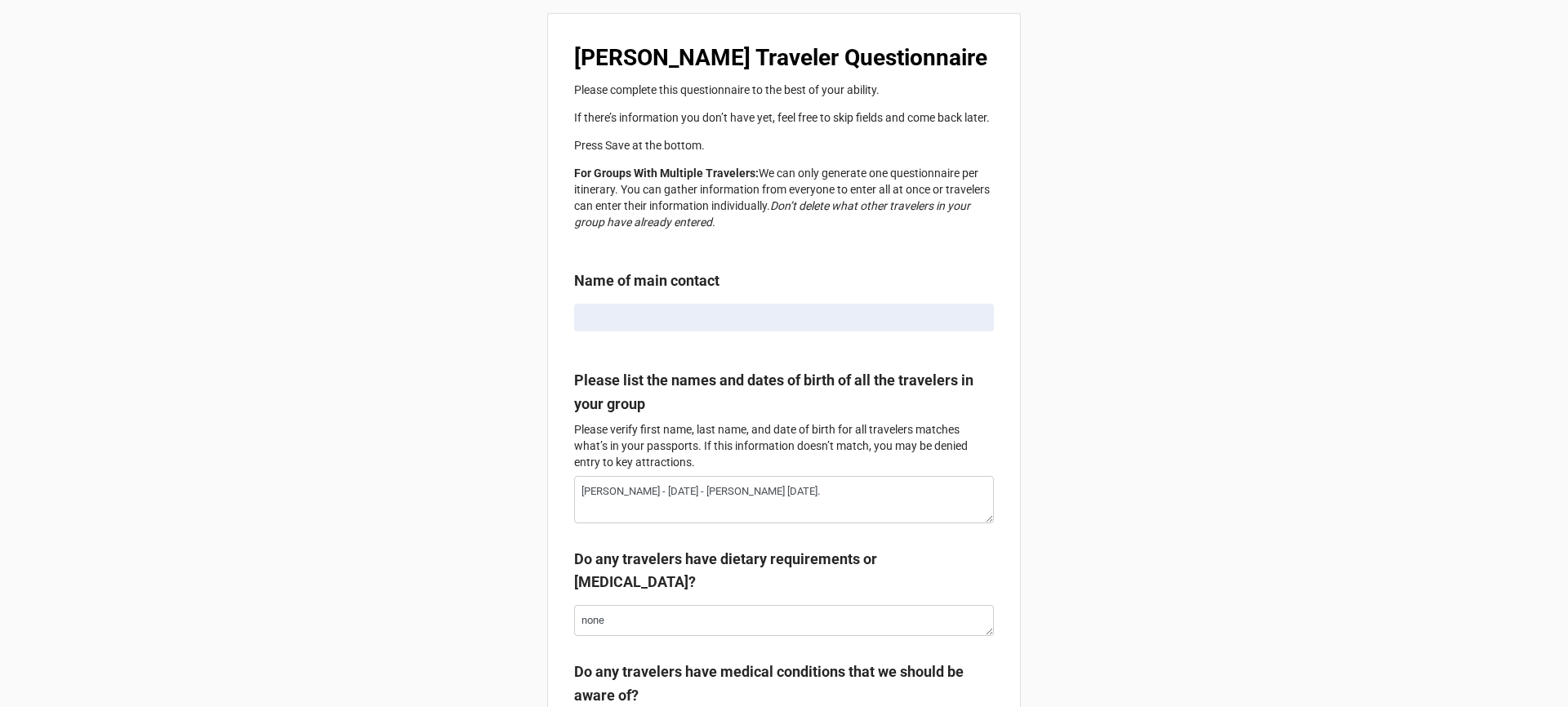
type textarea "x"
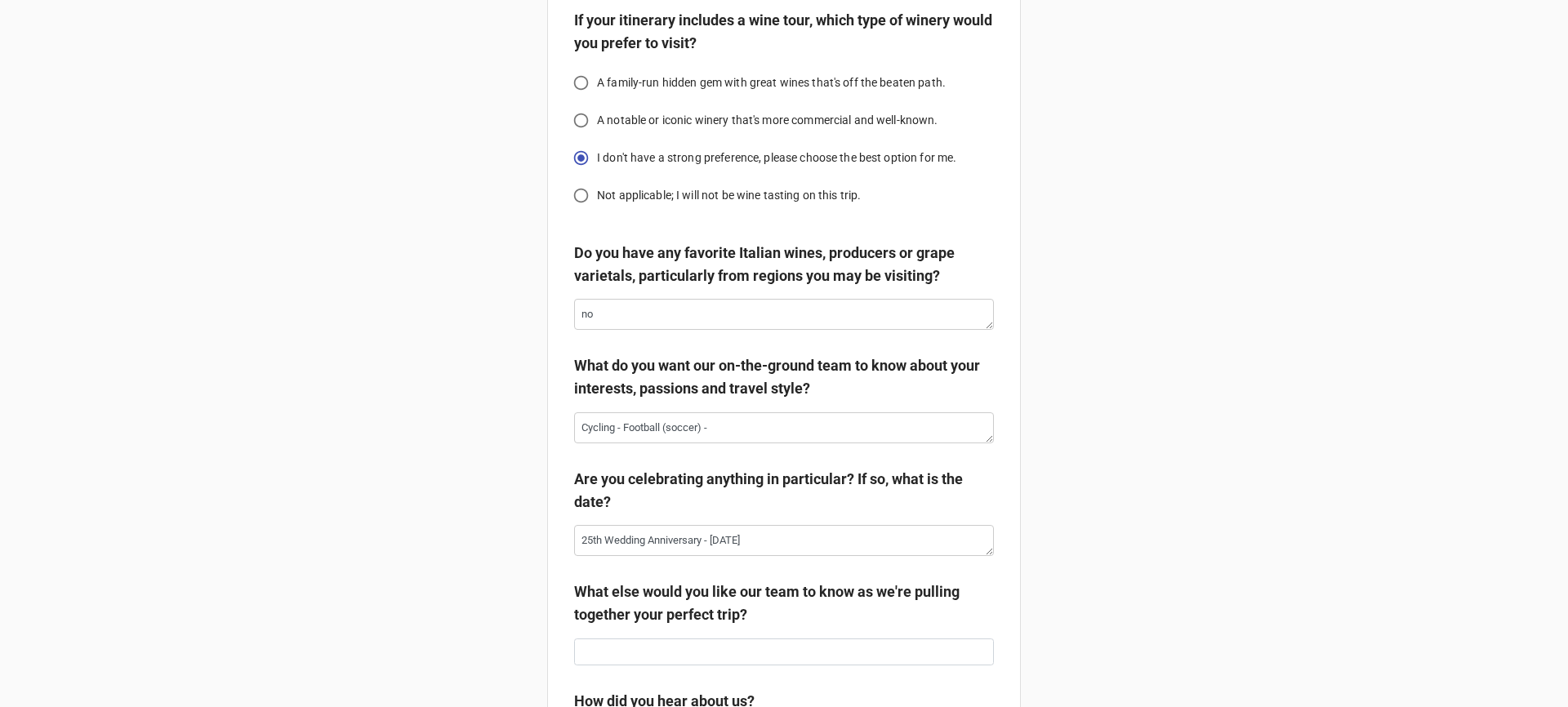
scroll to position [2918, 0]
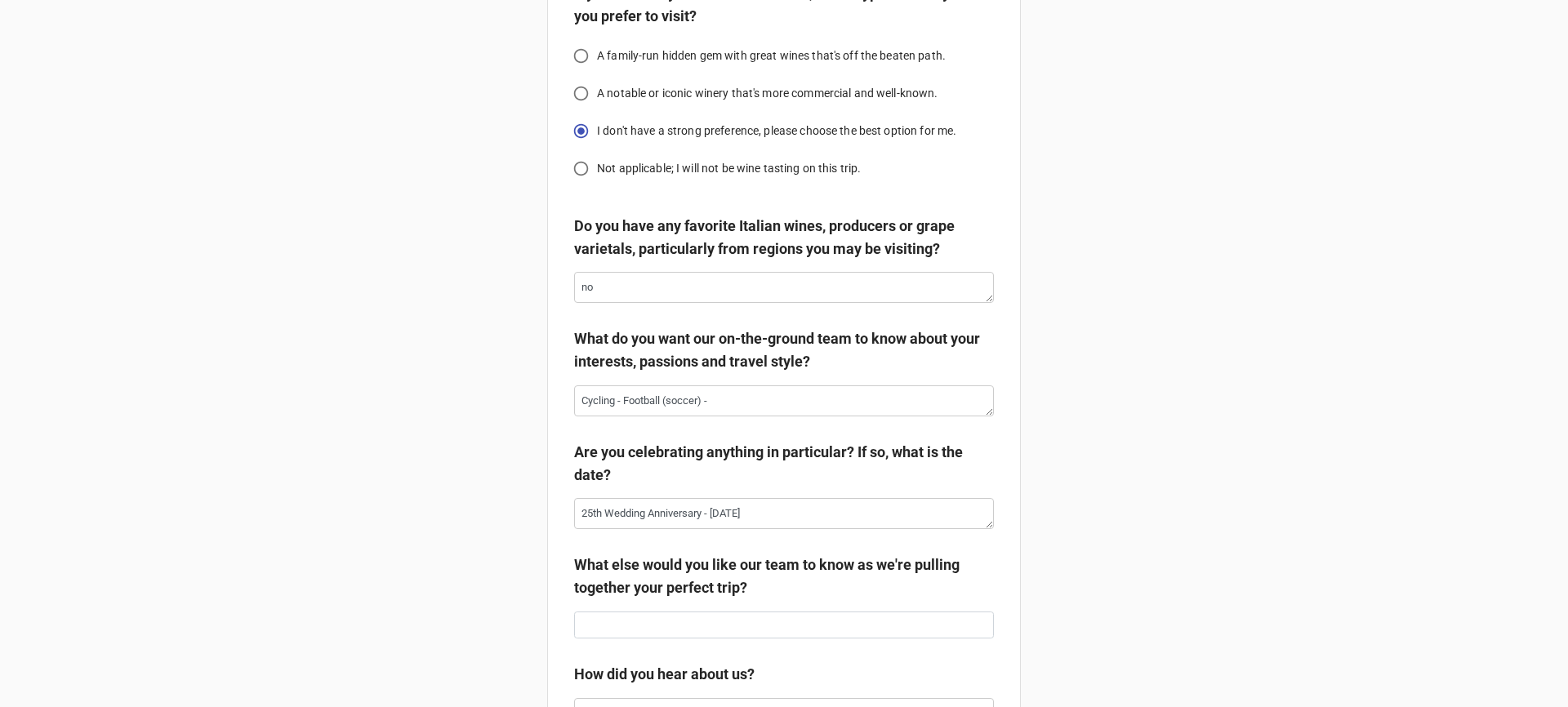
drag, startPoint x: 1410, startPoint y: 104, endPoint x: 1414, endPoint y: 80, distance: 24.3
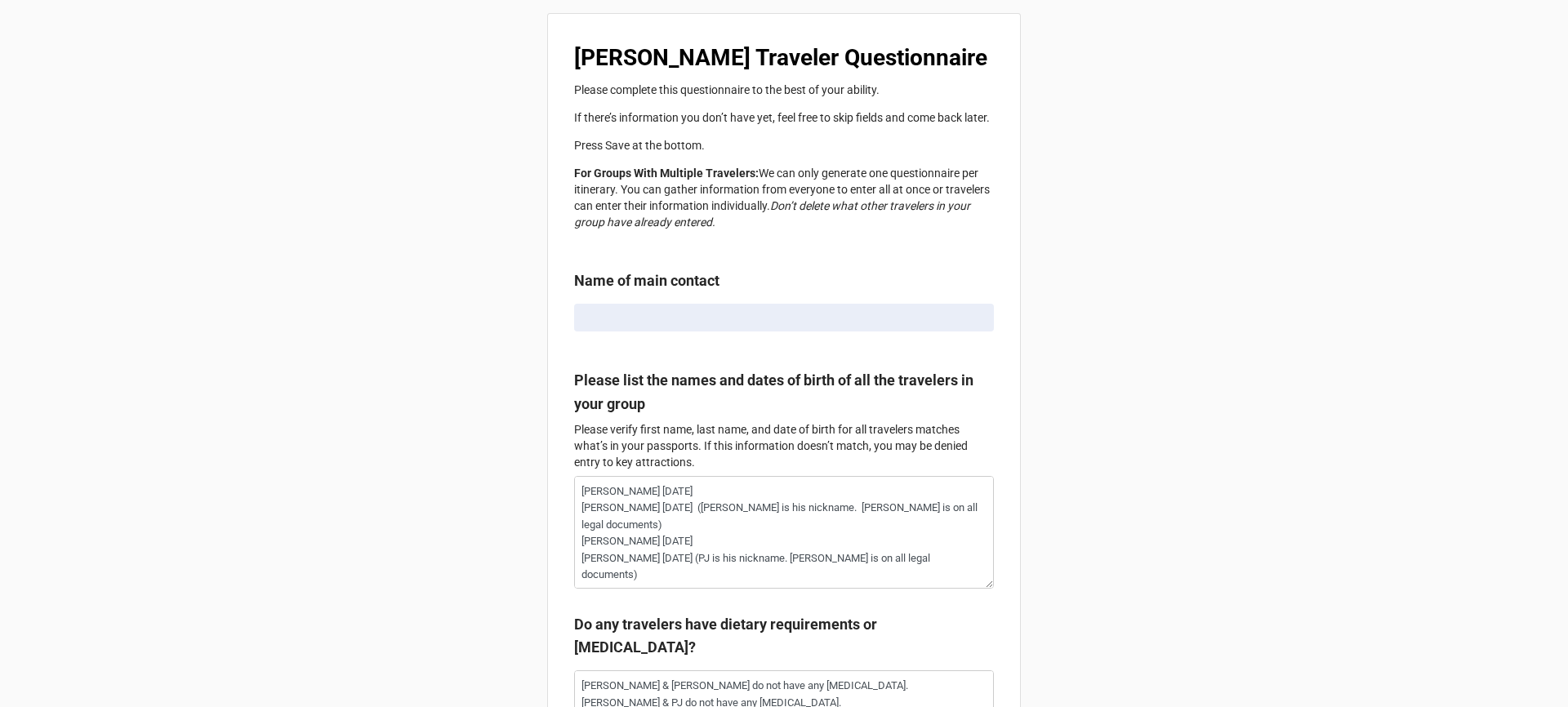
type textarea "x"
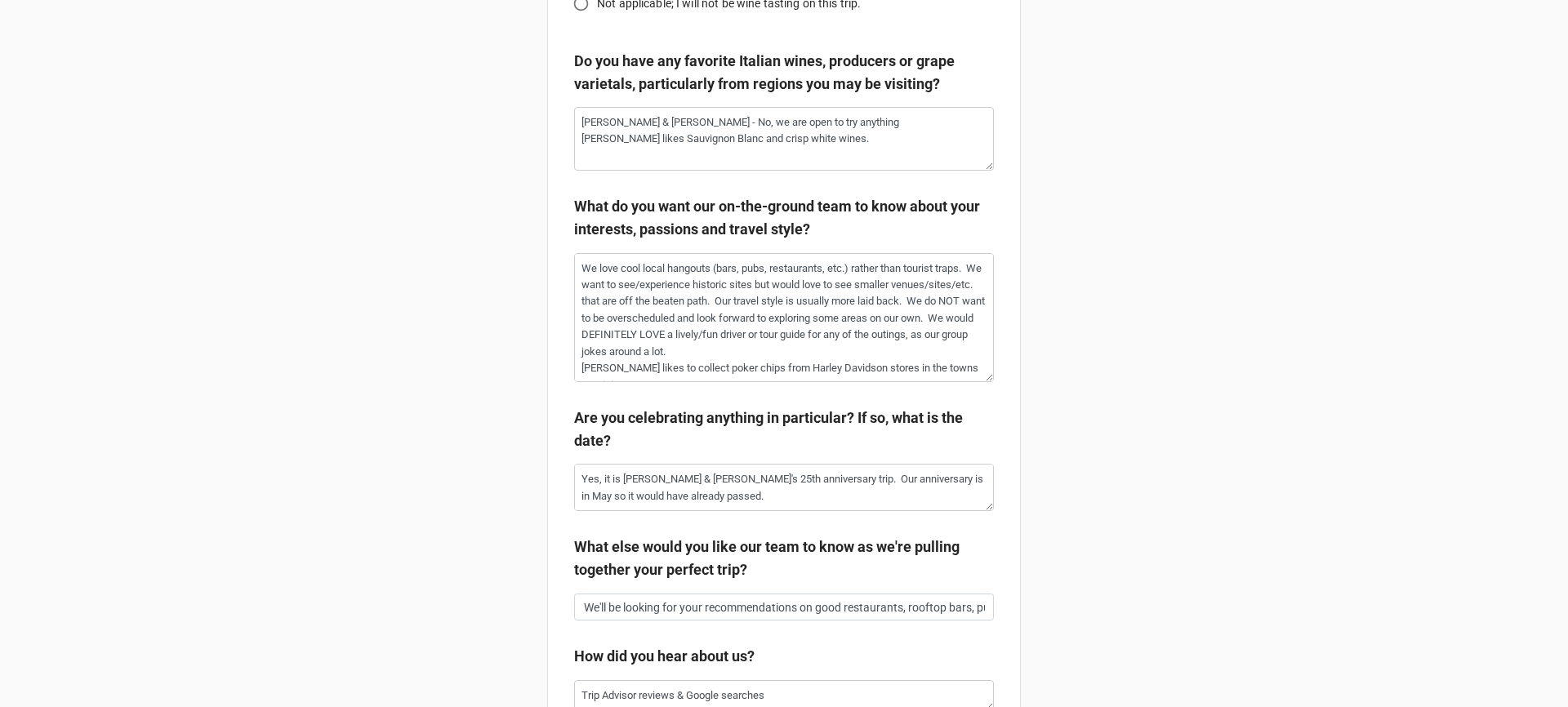
scroll to position [3335, 0]
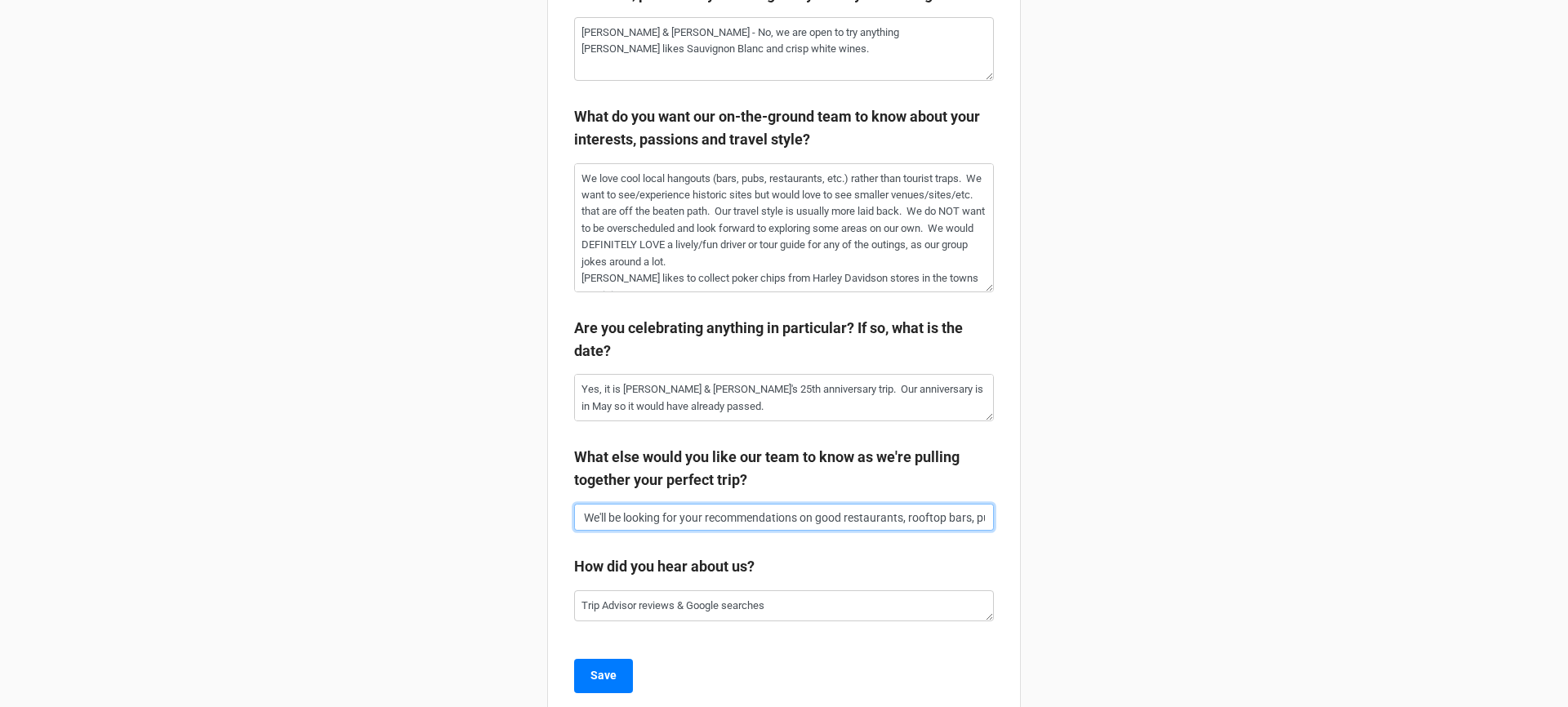
click at [969, 531] on input "We'll be looking for your recommendations on good restaurants, rooftop bars, pu…" at bounding box center [784, 517] width 420 height 27
click at [582, 529] on input "We'll be looking for your recommendations on good restaurants, rooftop bars, pu…" at bounding box center [784, 517] width 420 height 27
drag, startPoint x: 582, startPoint y: 529, endPoint x: 981, endPoint y: 532, distance: 399.0
click at [981, 531] on input "We'll be looking for your recommendations on good restaurants, rooftop bars, pu…" at bounding box center [784, 517] width 420 height 27
click at [979, 531] on input "We'll be looking for your recommendations on good restaurants, rooftop bars, pu…" at bounding box center [784, 517] width 420 height 27
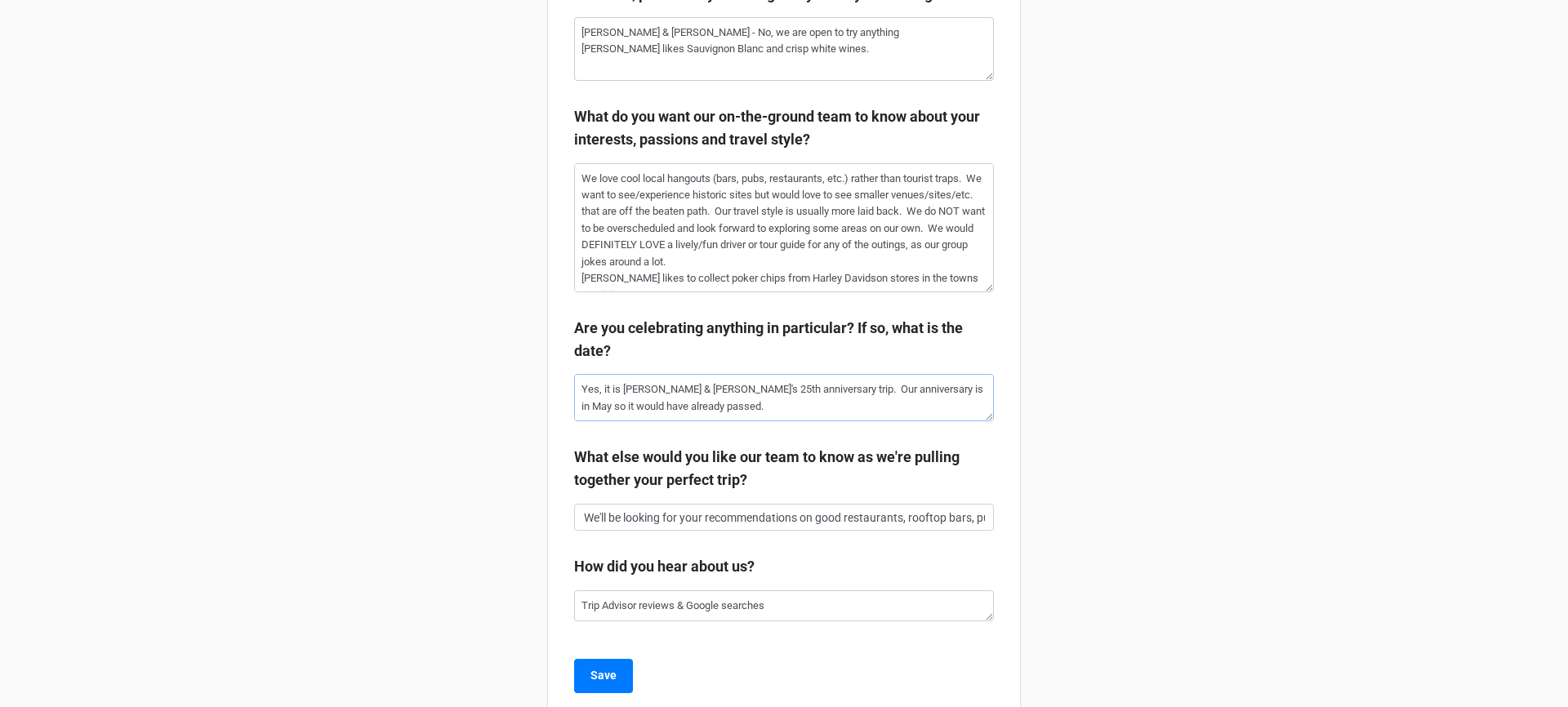
click at [667, 410] on textarea "Yes, it is [PERSON_NAME] & [PERSON_NAME]'s 25th anniversary trip. Our anniversa…" at bounding box center [784, 397] width 420 height 48
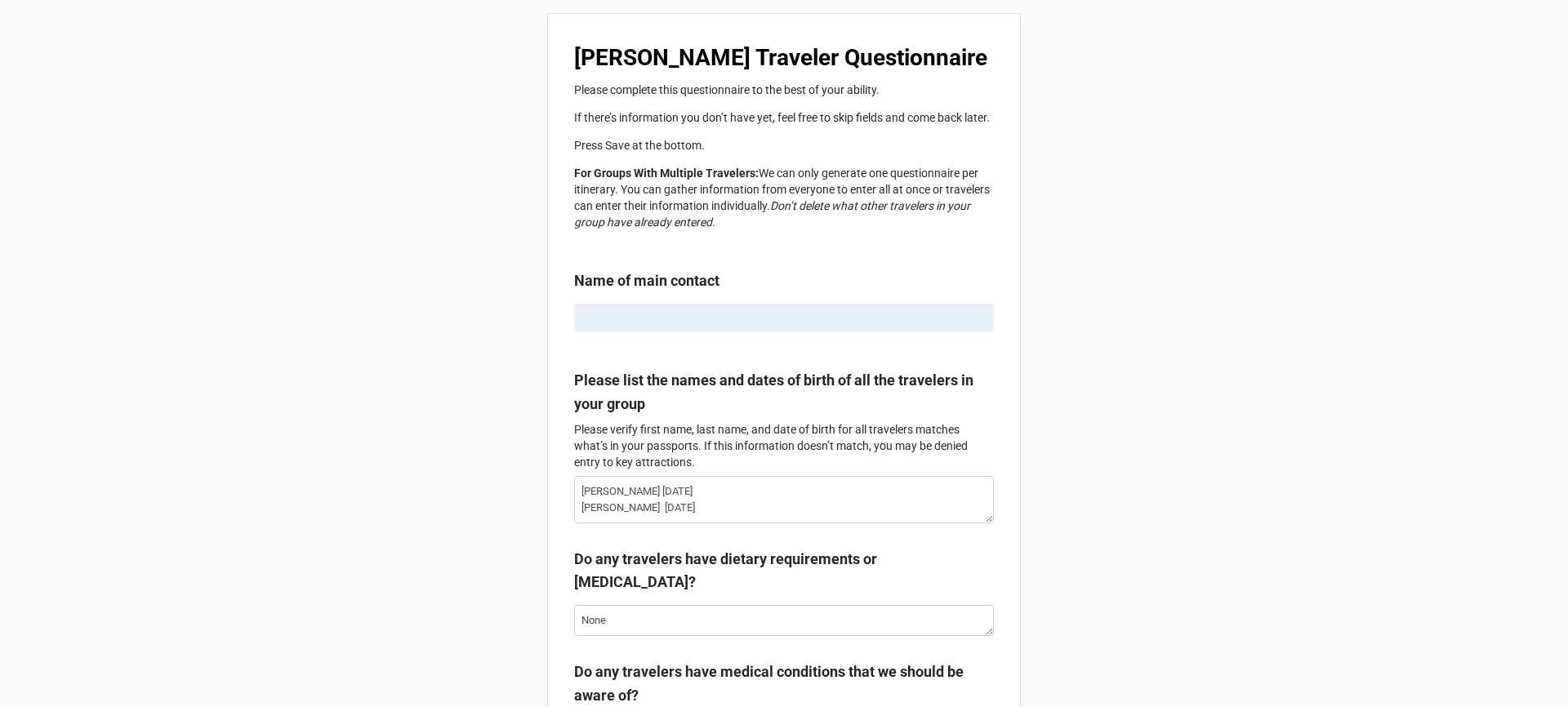
type textarea "x"
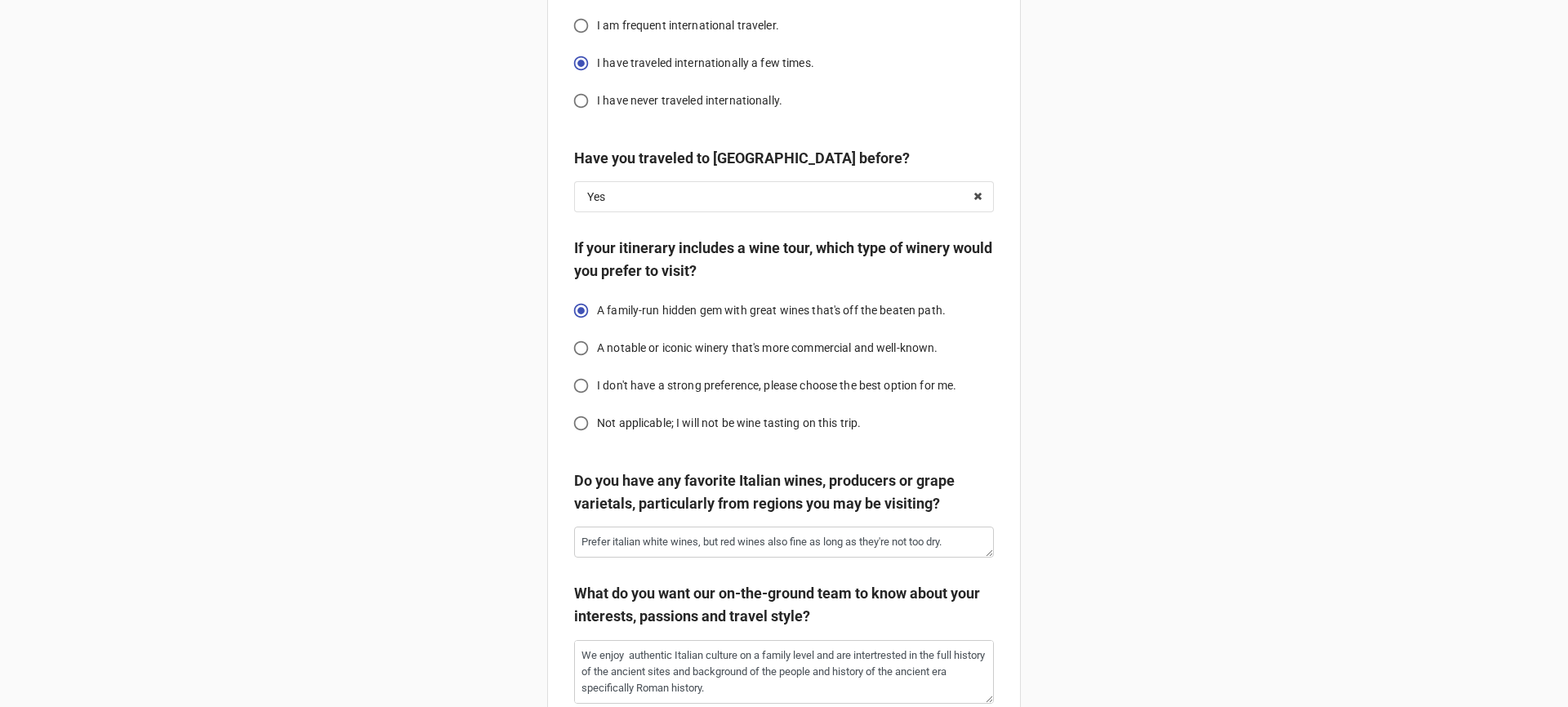
scroll to position [2672, 0]
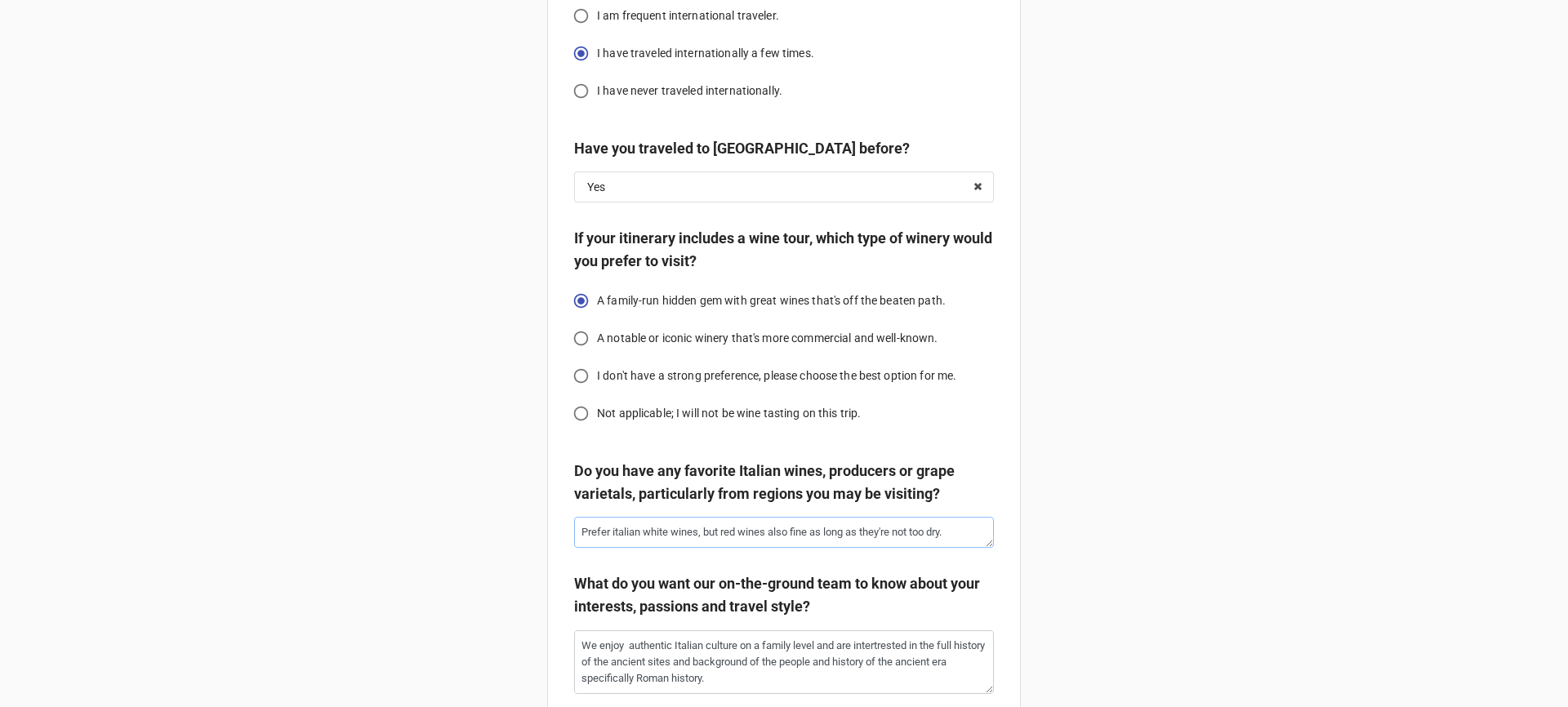
drag, startPoint x: 685, startPoint y: 553, endPoint x: 1006, endPoint y: 554, distance: 321.0
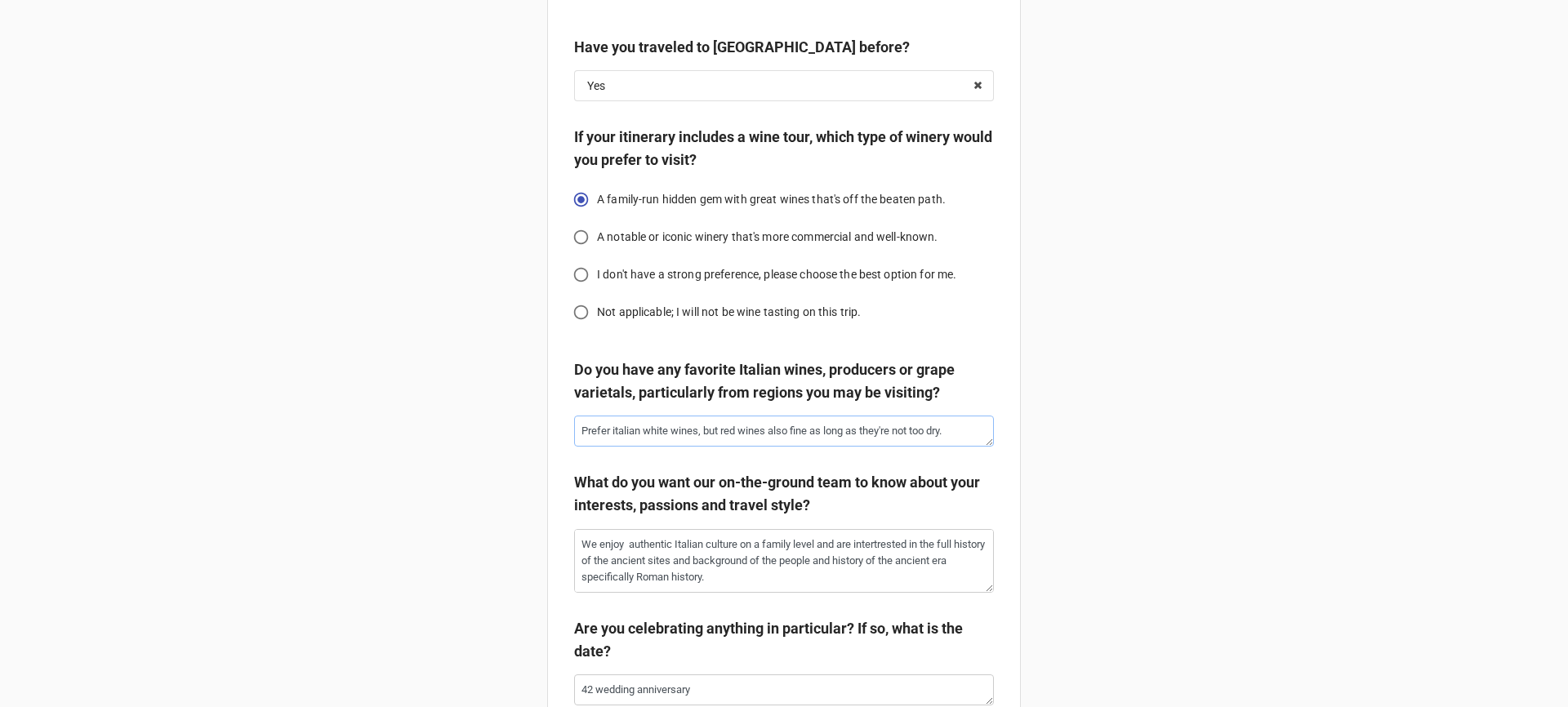
scroll to position [2852, 0]
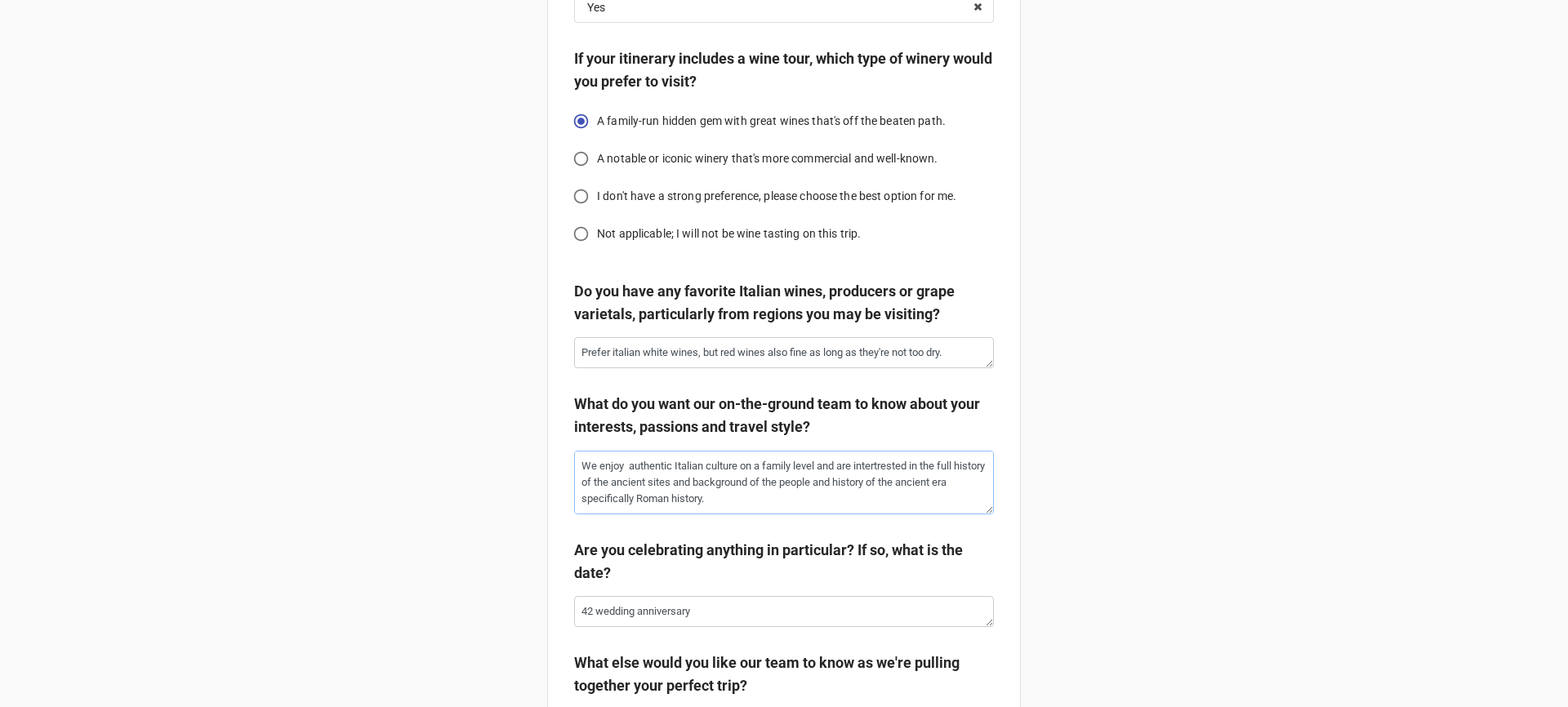
drag, startPoint x: 603, startPoint y: 478, endPoint x: 841, endPoint y: 530, distance: 243.6
click at [839, 526] on div "What do you want our on-the-ground team to know about your interests, passions …" at bounding box center [784, 459] width 420 height 133
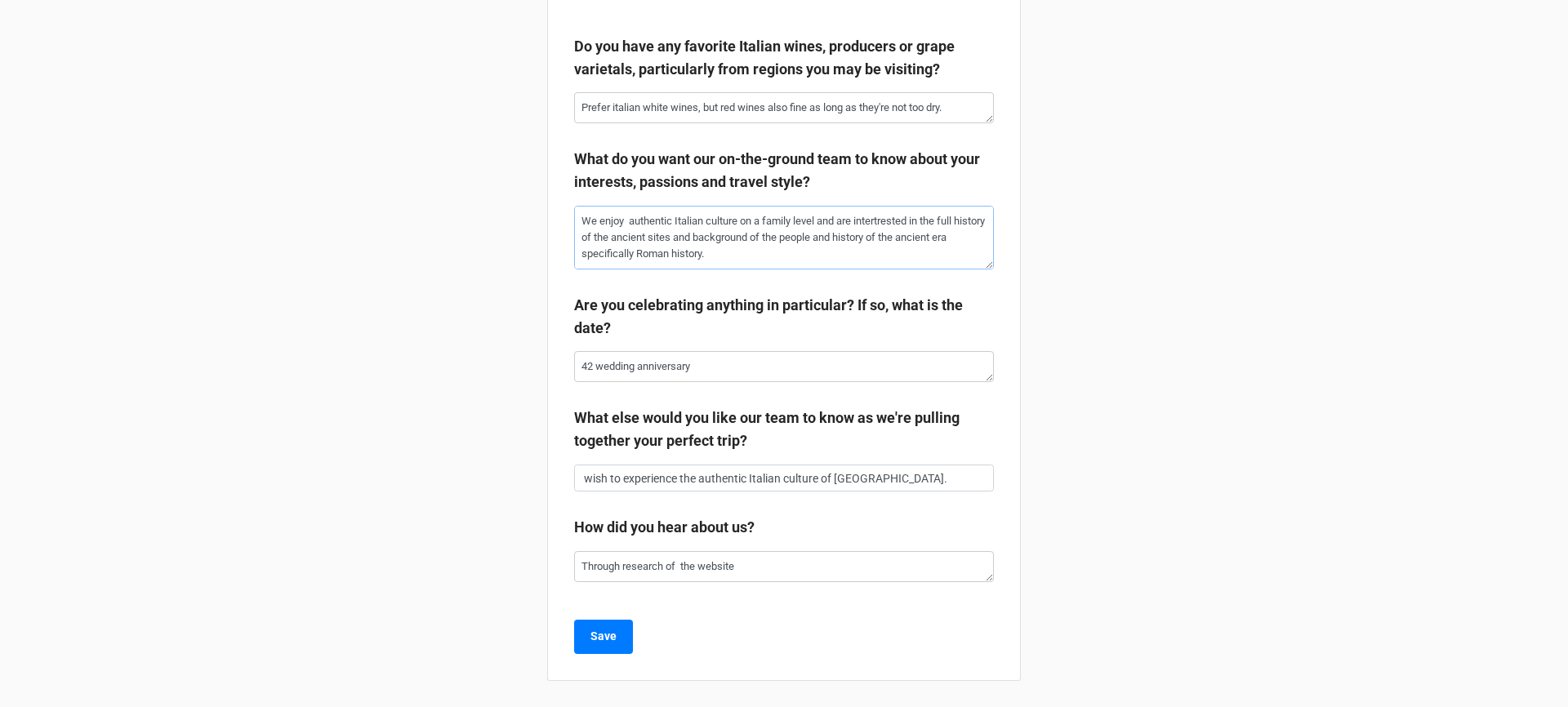
scroll to position [3105, 0]
click at [624, 379] on textarea "42 wedding anniversary" at bounding box center [784, 366] width 420 height 31
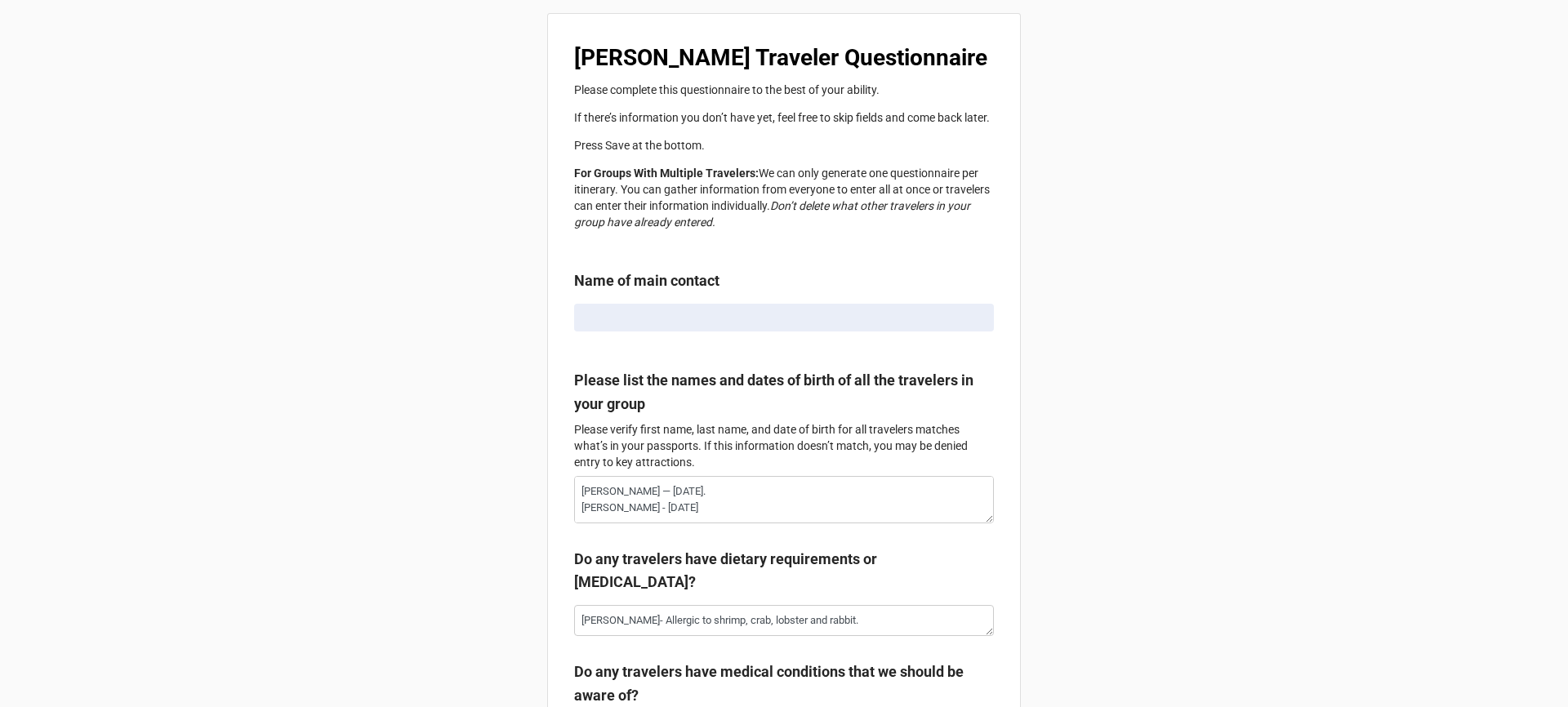
type textarea "x"
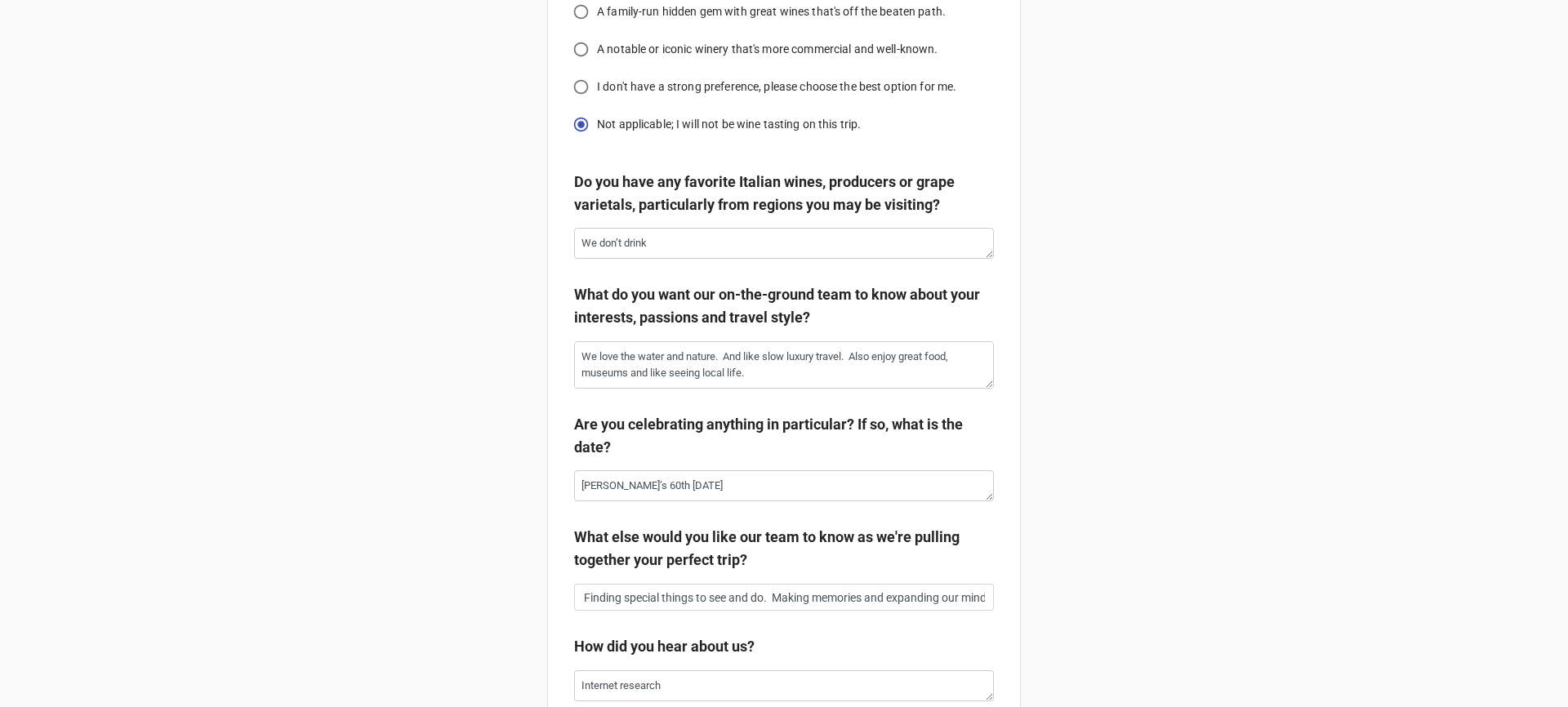
scroll to position [2941, 0]
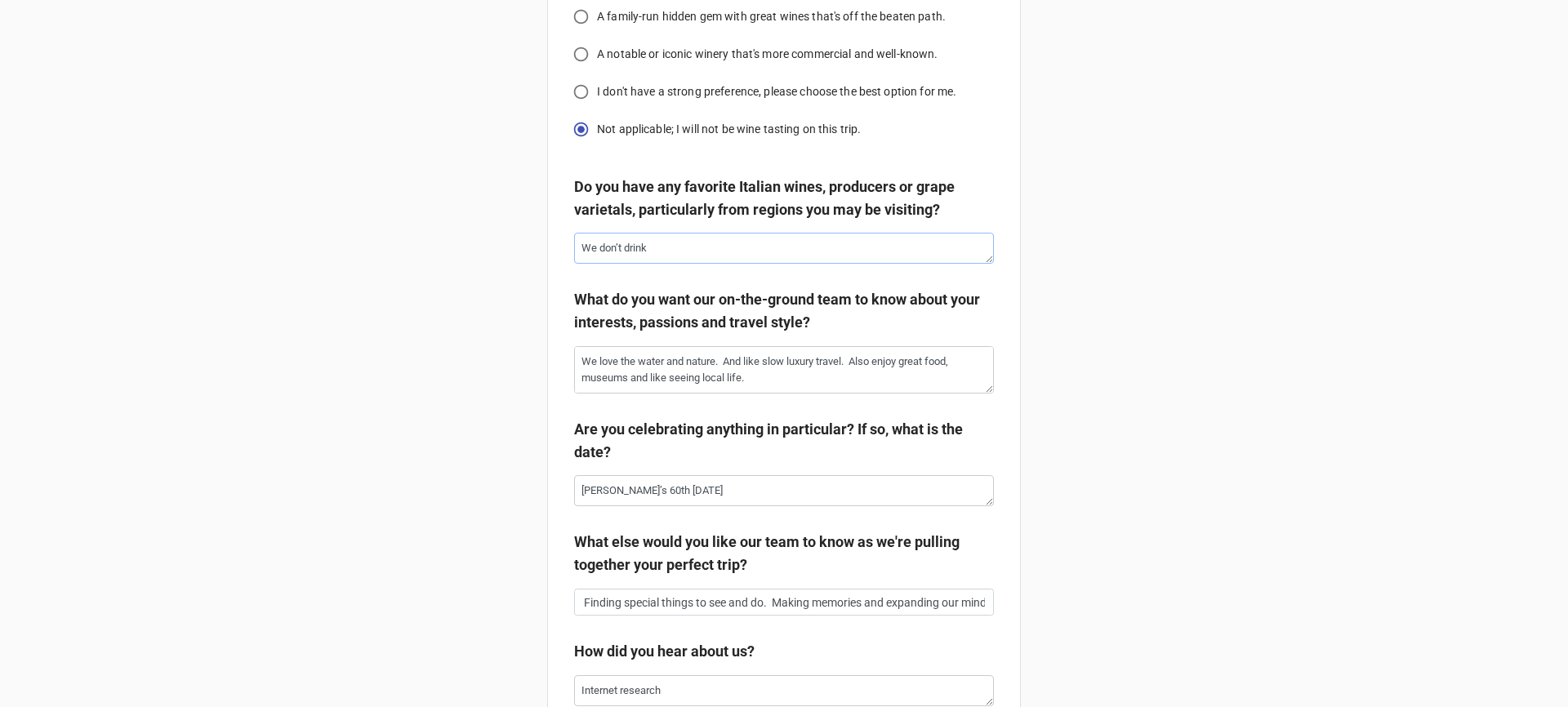
click at [672, 264] on textarea "We don’t drink" at bounding box center [784, 248] width 420 height 31
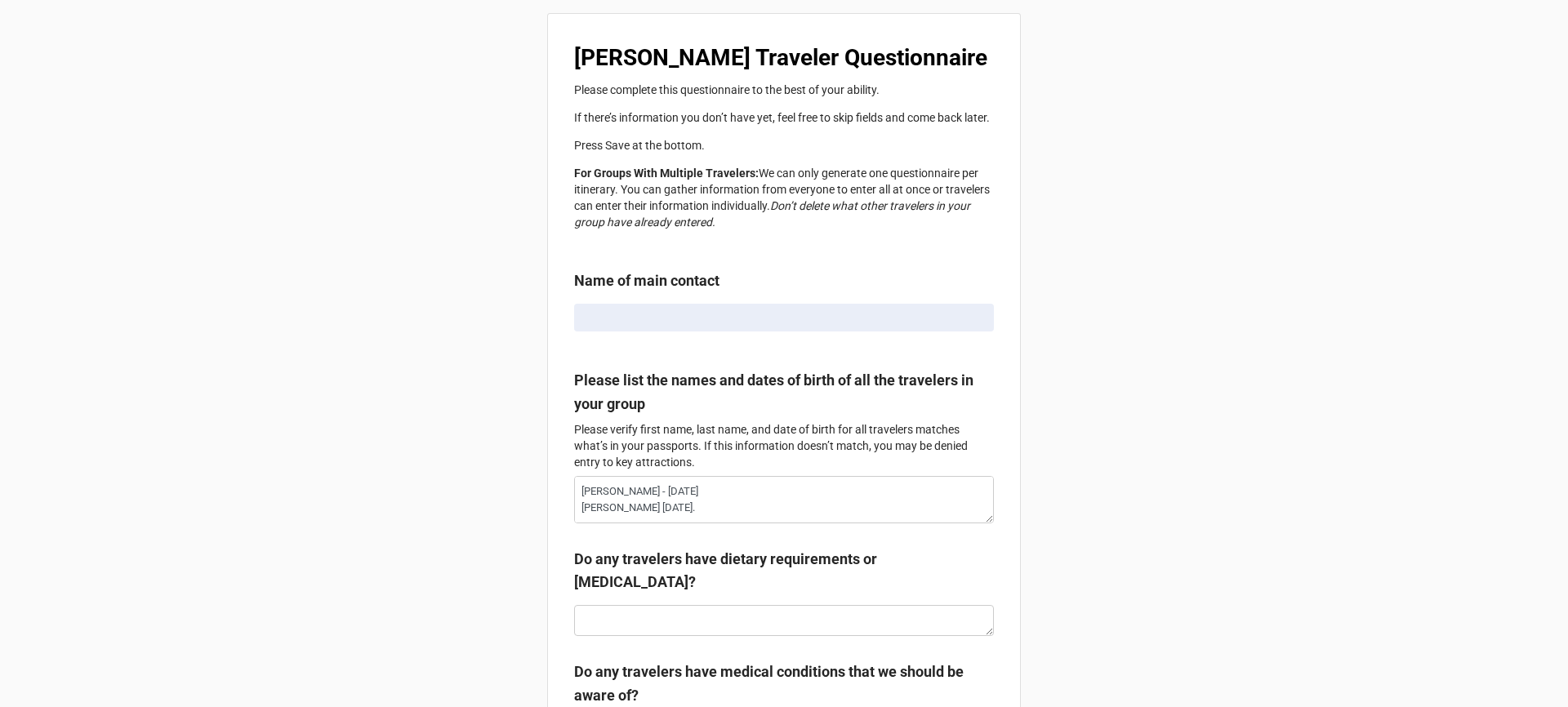
type textarea "x"
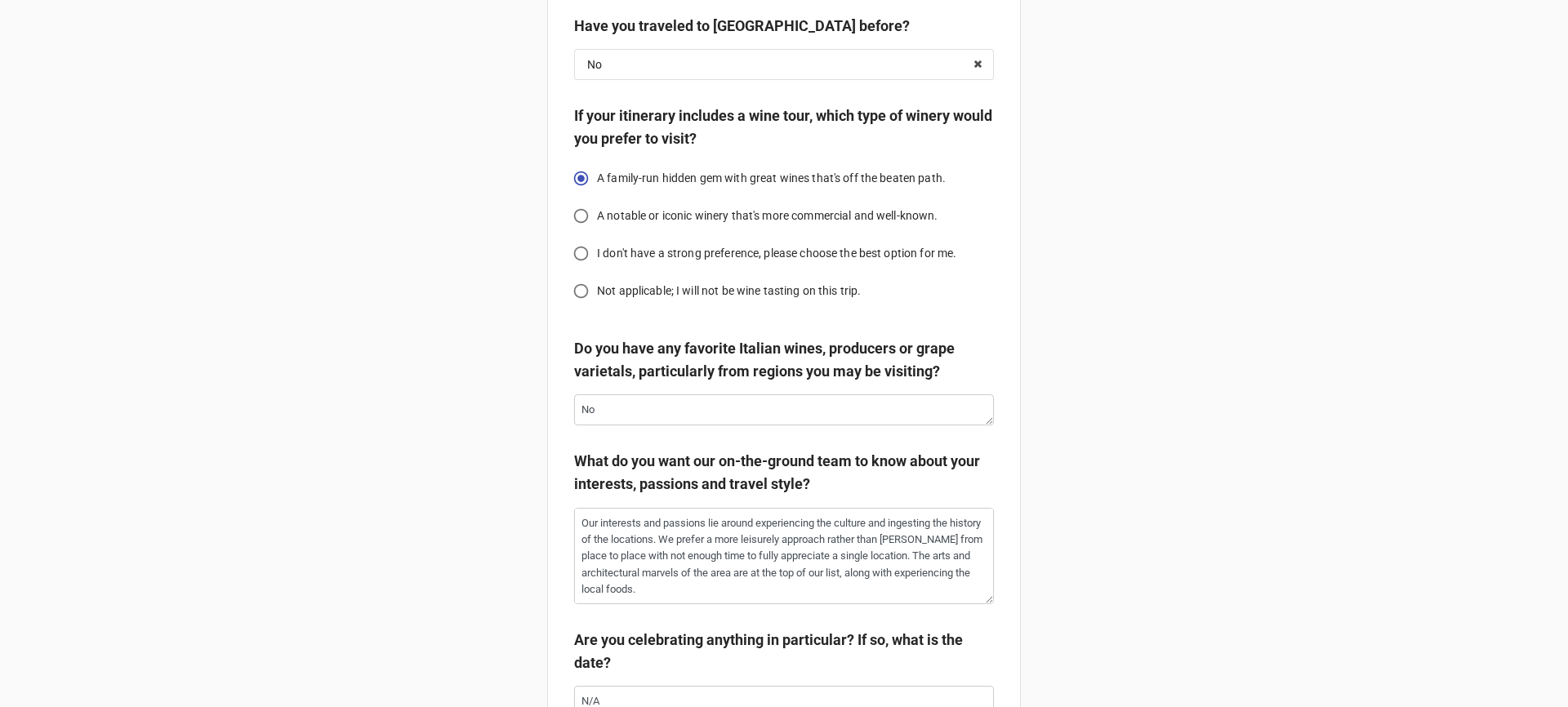
scroll to position [2805, 0]
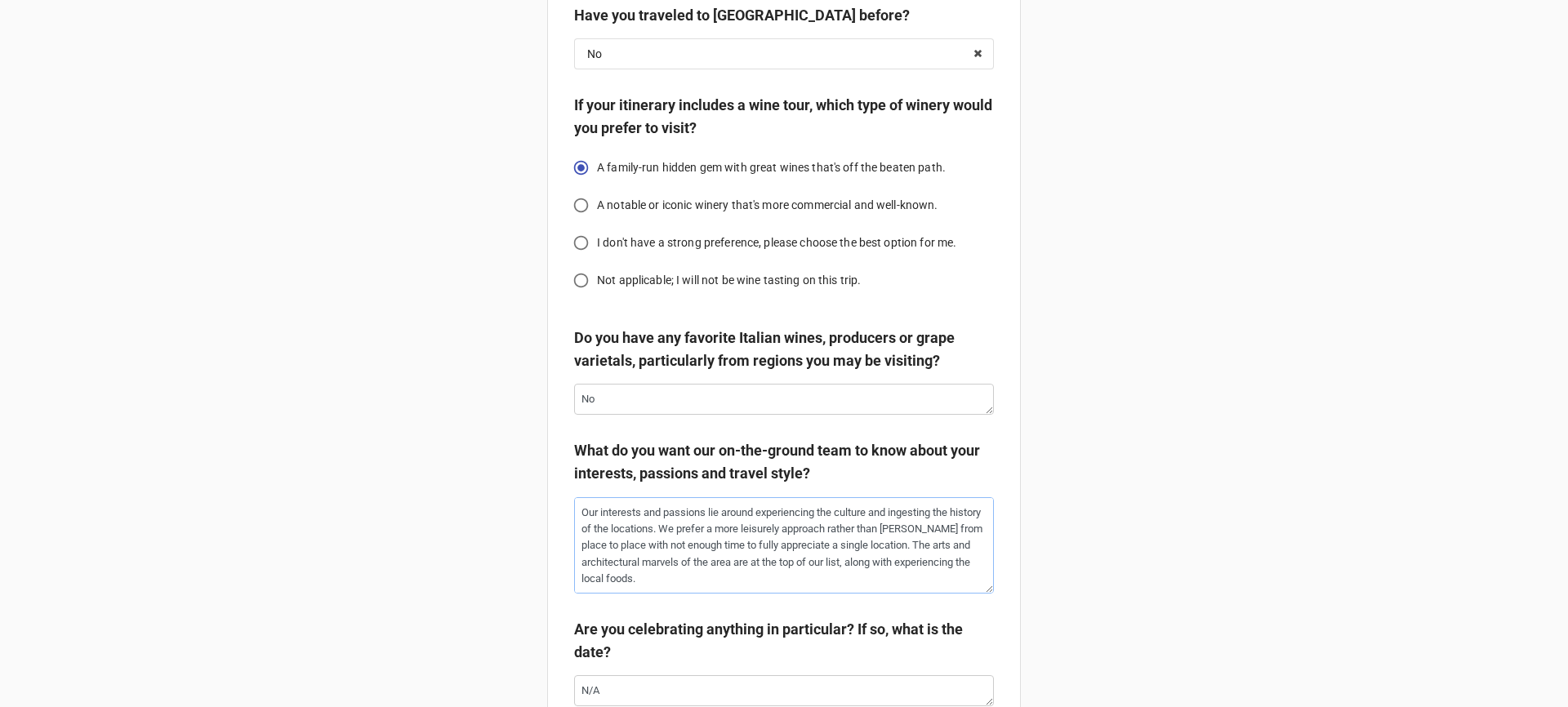
click at [806, 527] on textarea "Our interests and passions lie around experiencing the culture and ingesting th…" at bounding box center [784, 545] width 420 height 96
drag, startPoint x: 0, startPoint y: 0, endPoint x: 806, endPoint y: 538, distance: 969.1
click at [806, 538] on textarea "Our interests and passions lie around experiencing the culture and ingesting th…" at bounding box center [784, 545] width 420 height 96
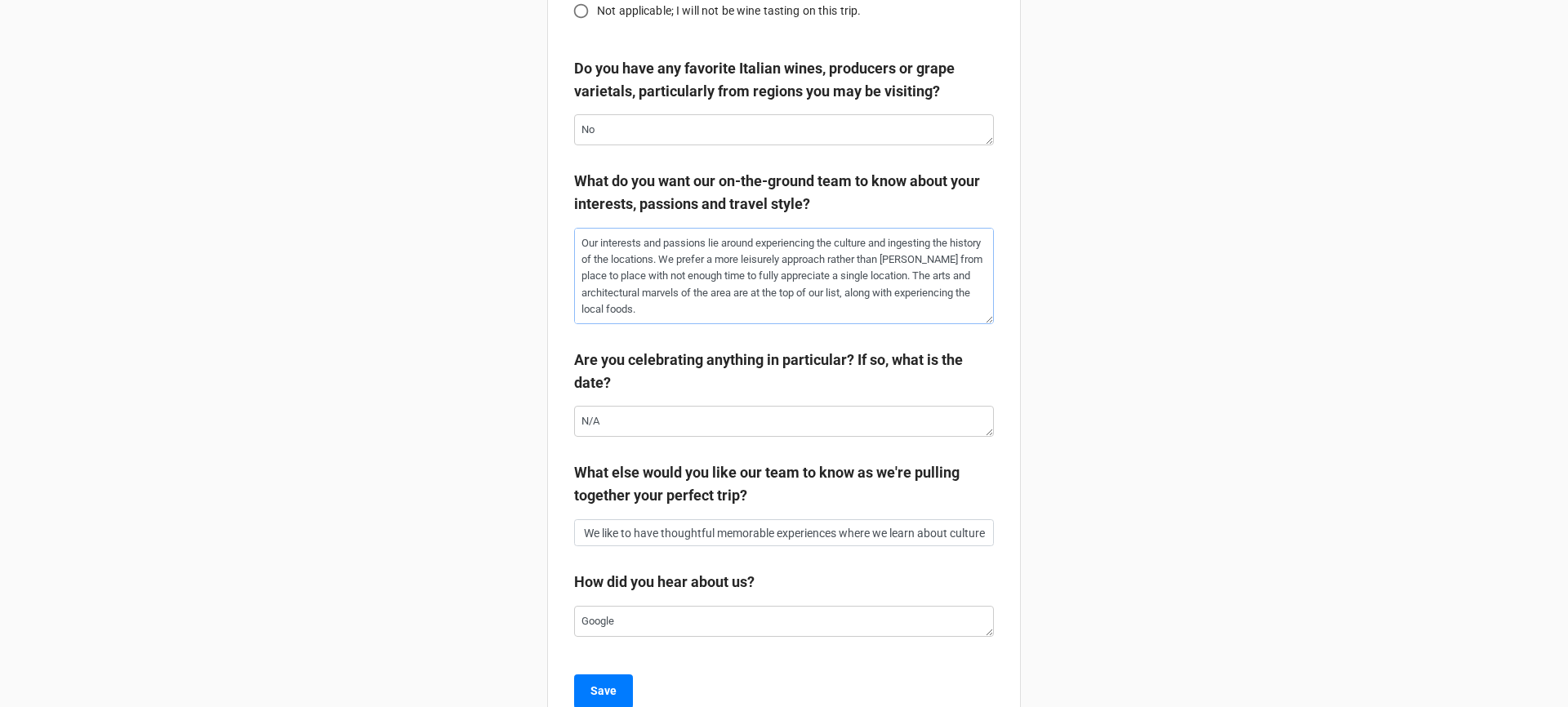
scroll to position [3108, 0]
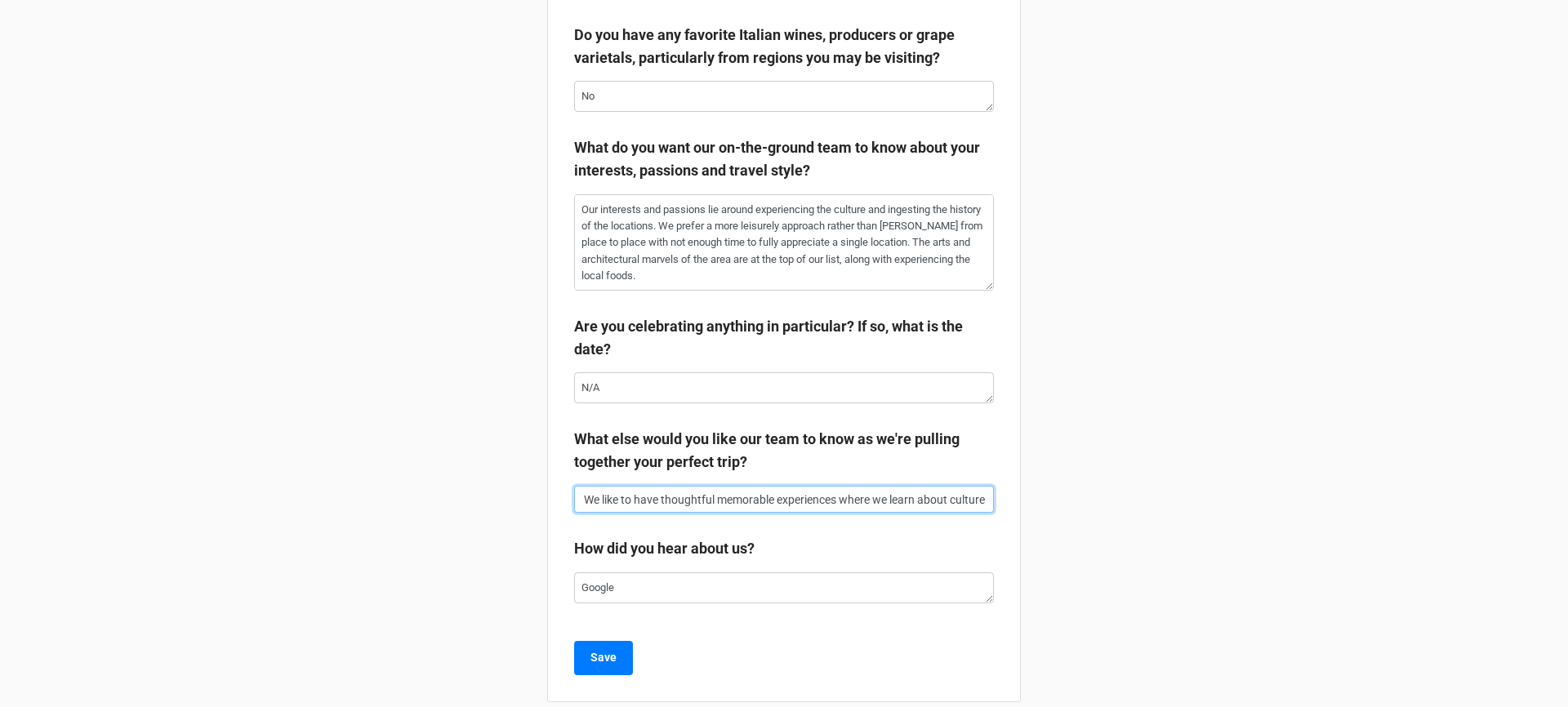
click at [715, 500] on input "We like to have thoughtful memorable experiences where we learn about culture a…" at bounding box center [784, 499] width 420 height 27
click at [717, 514] on input "We like to have thoughtful memorable experiences where we learn about culture a…" at bounding box center [784, 499] width 420 height 27
drag, startPoint x: 717, startPoint y: 514, endPoint x: 996, endPoint y: 520, distance: 279.1
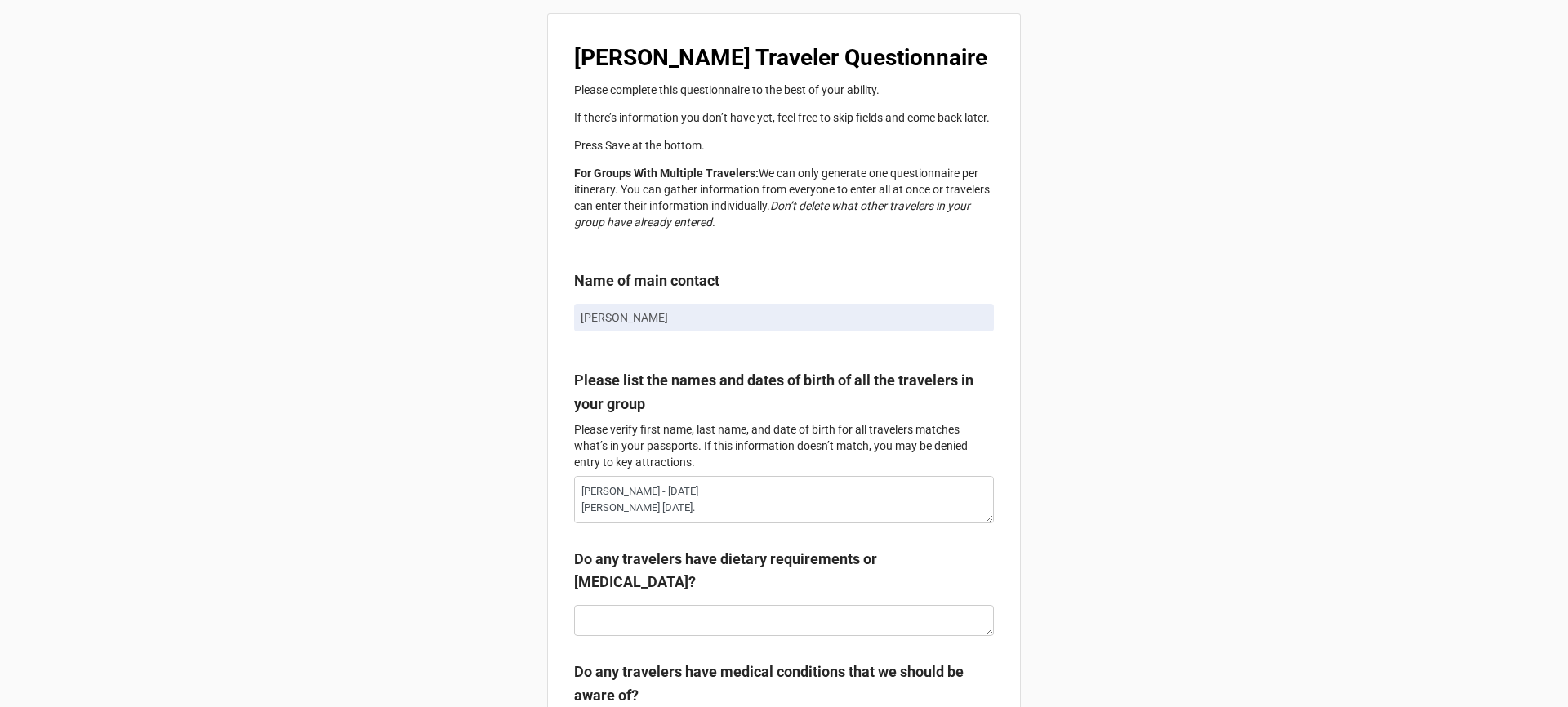
scroll to position [5, 0]
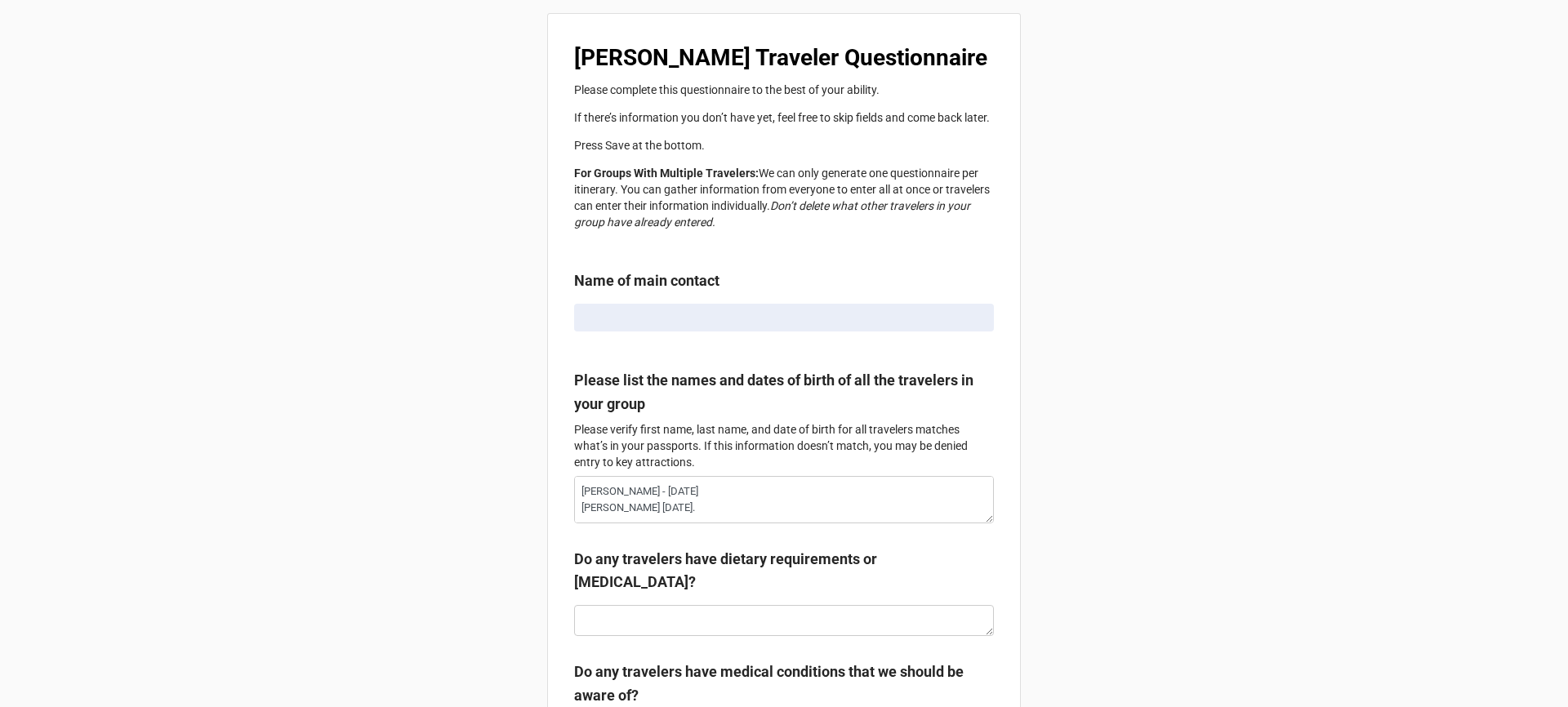
type textarea "x"
click at [805, 398] on label "Please list the names and dates of birth of all the travelers in your group" at bounding box center [784, 392] width 420 height 47
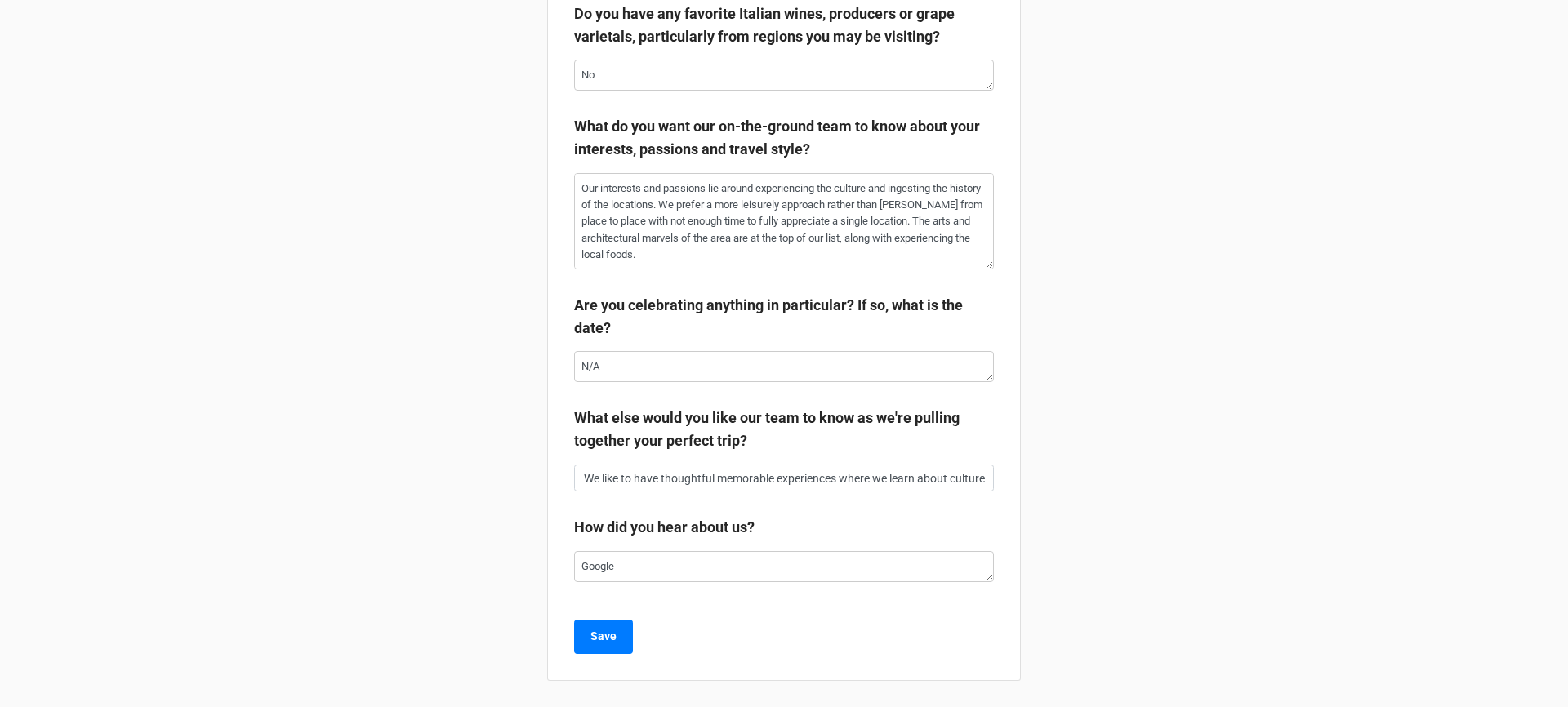
scroll to position [3137, 0]
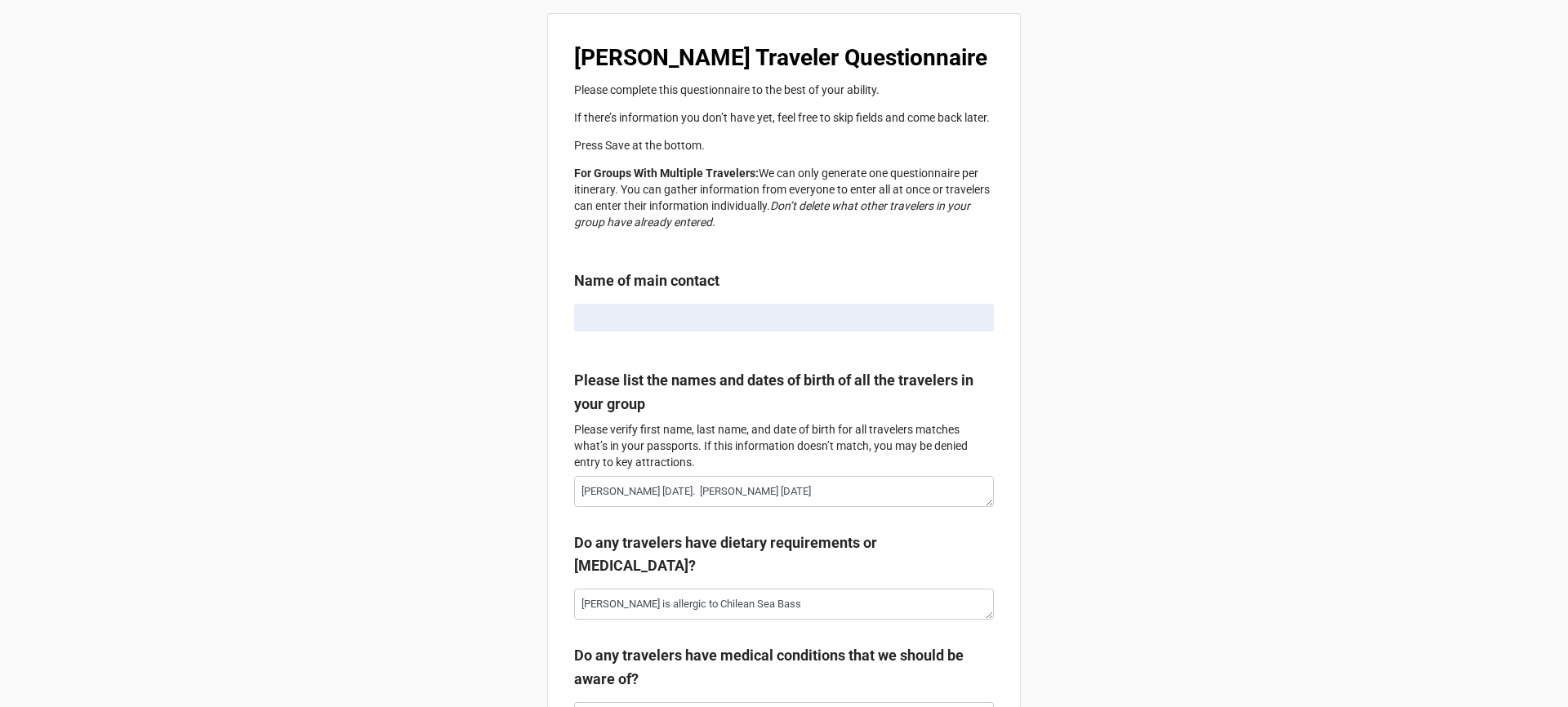
type textarea "x"
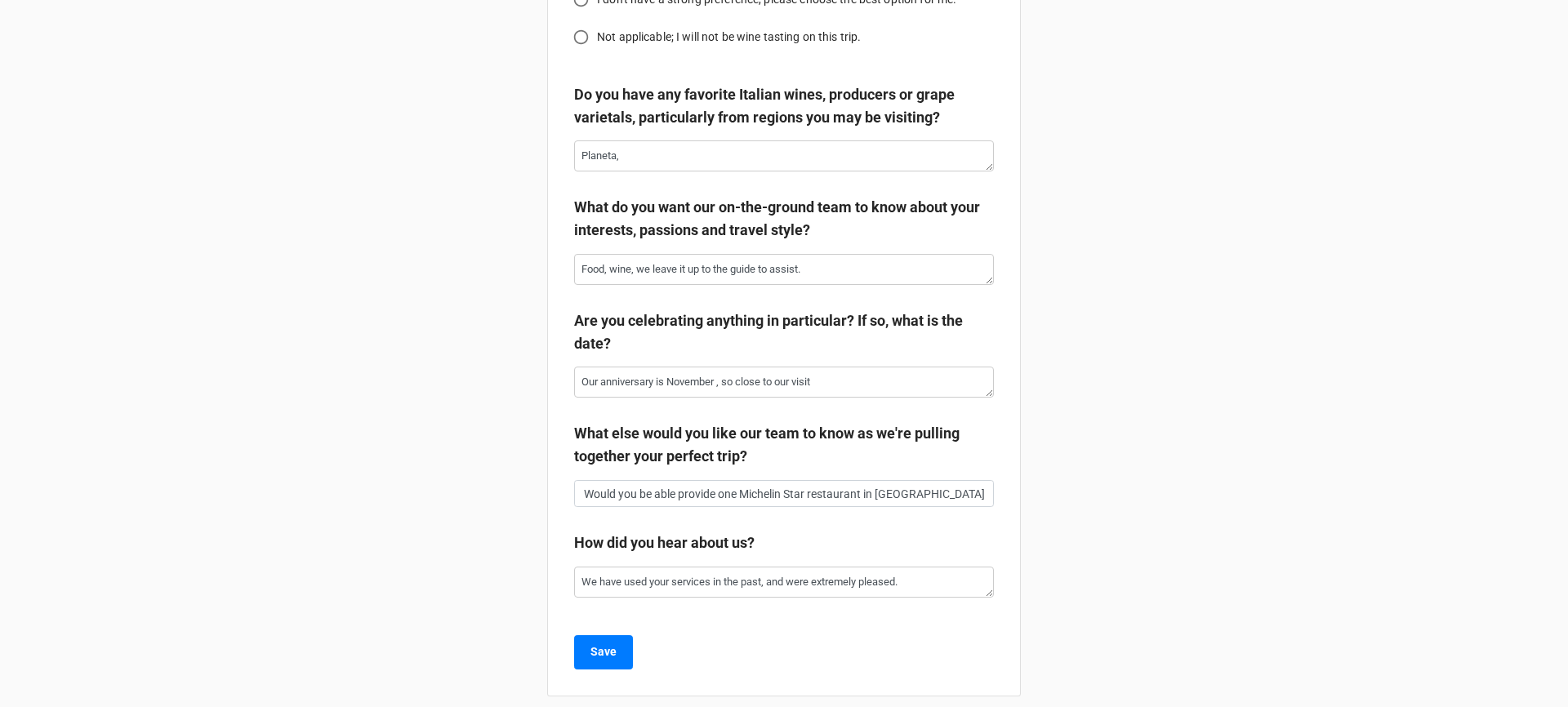
scroll to position [3045, 0]
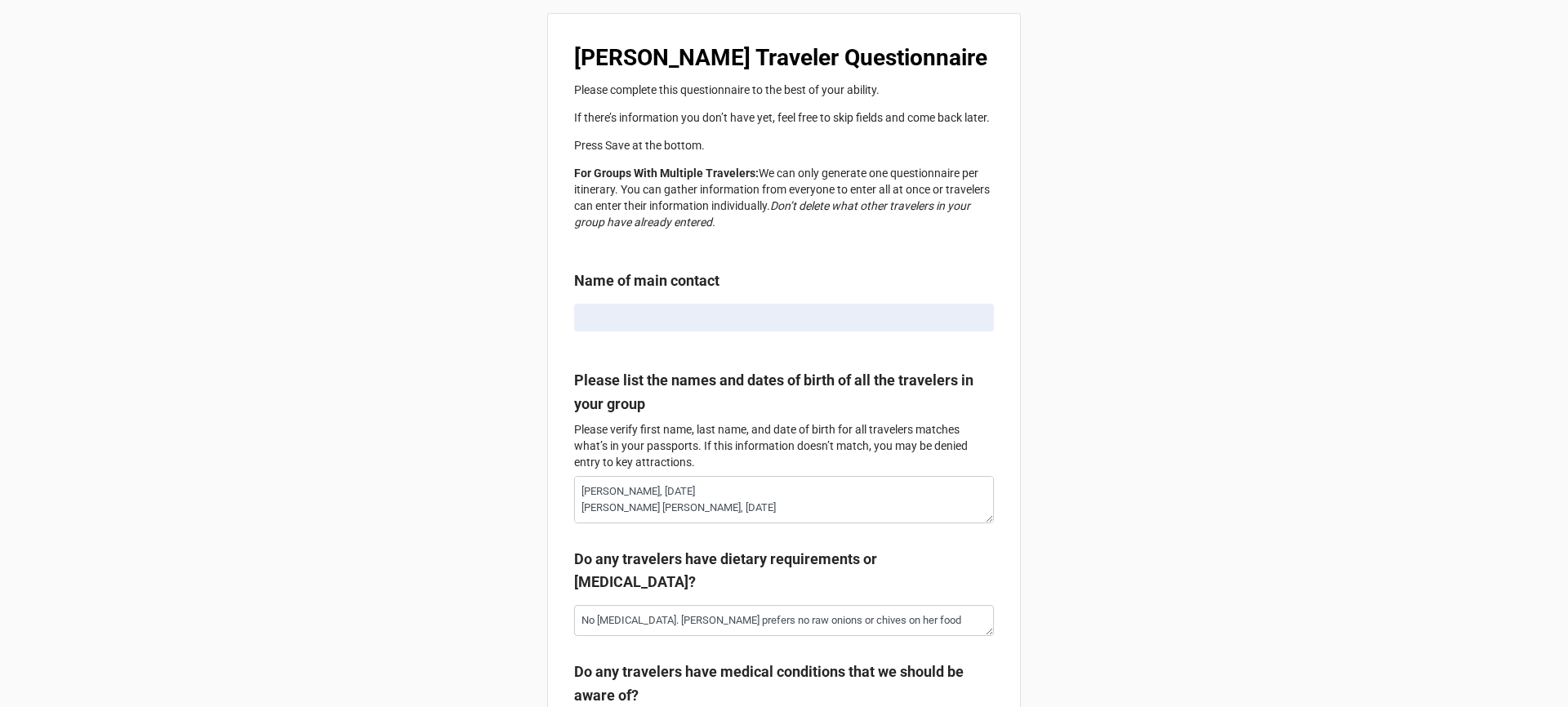
type textarea "x"
